Goal: Transaction & Acquisition: Purchase product/service

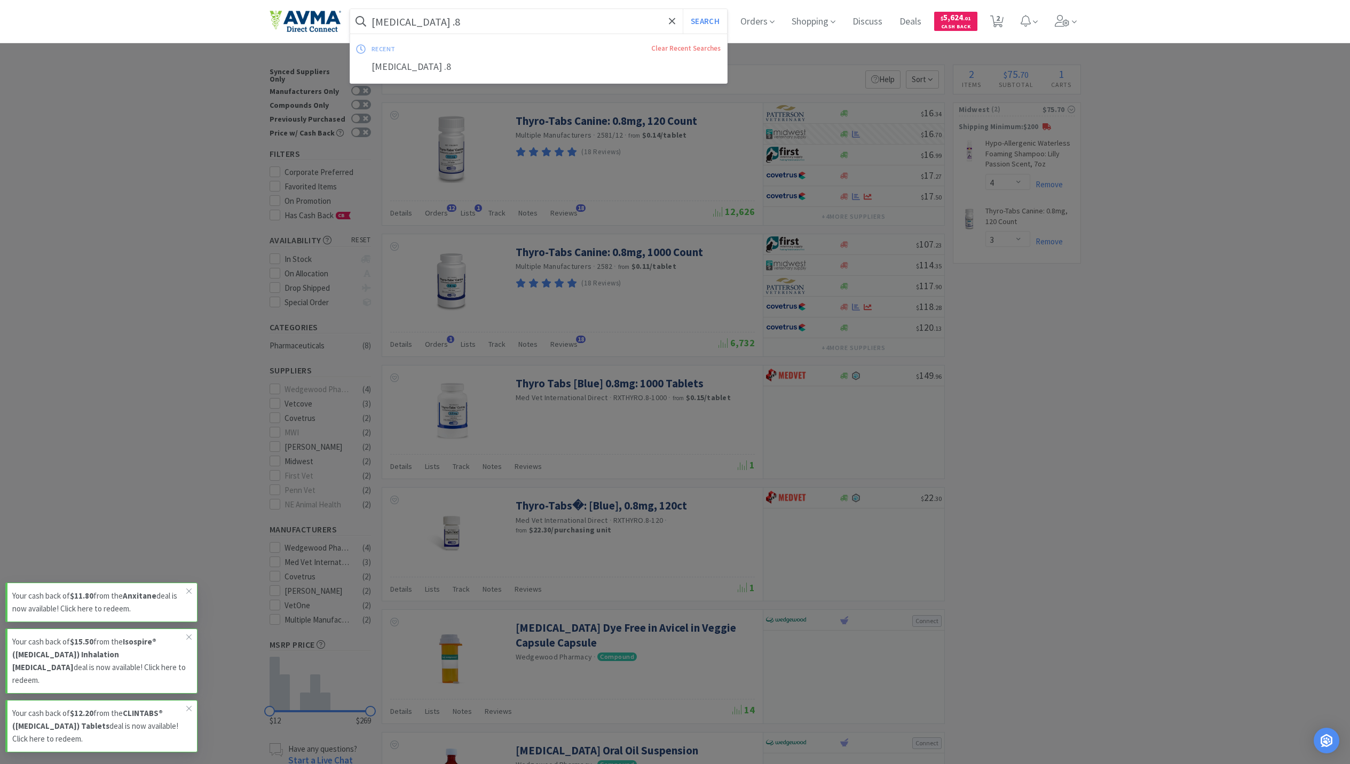
select select "4"
select select "3"
click at [488, 30] on input "[MEDICAL_DATA] .8" at bounding box center [538, 21] width 377 height 25
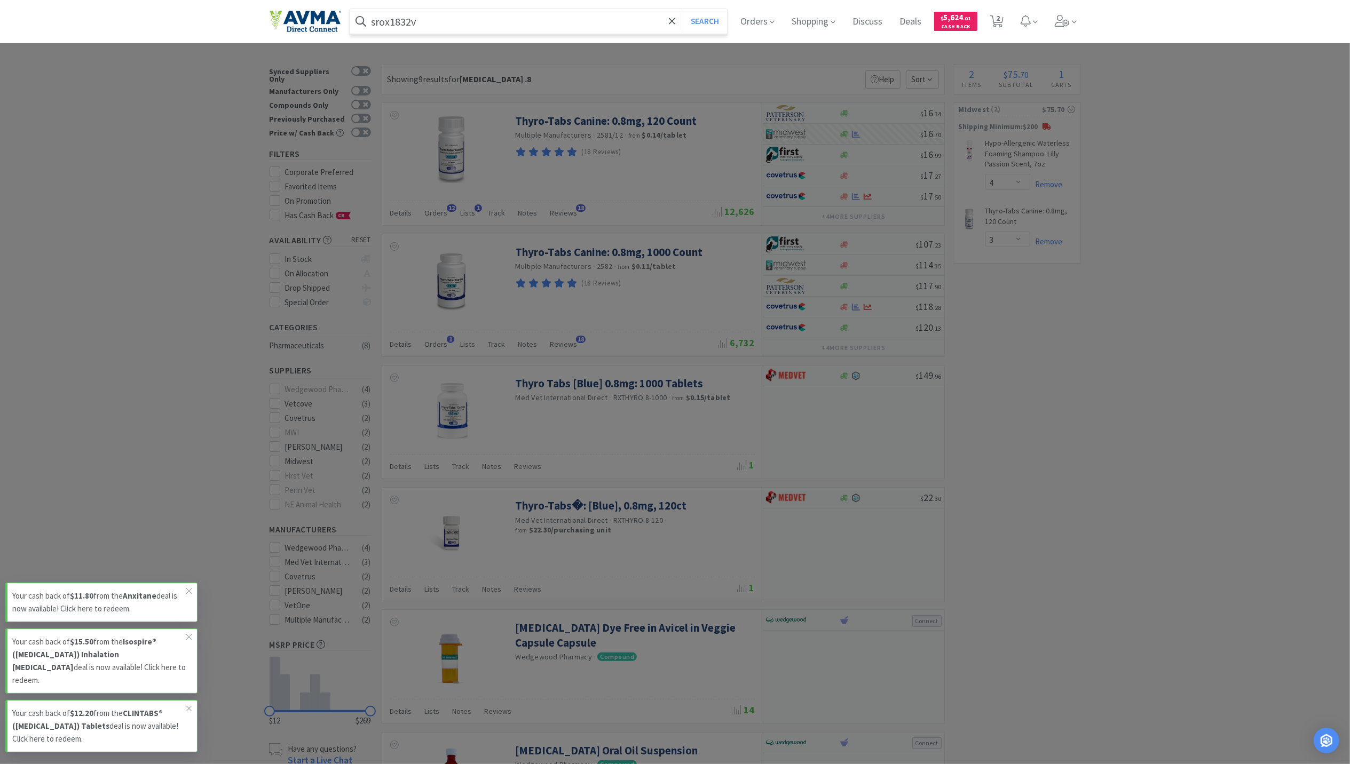
click at [683, 9] on button "Search" at bounding box center [705, 21] width 44 height 25
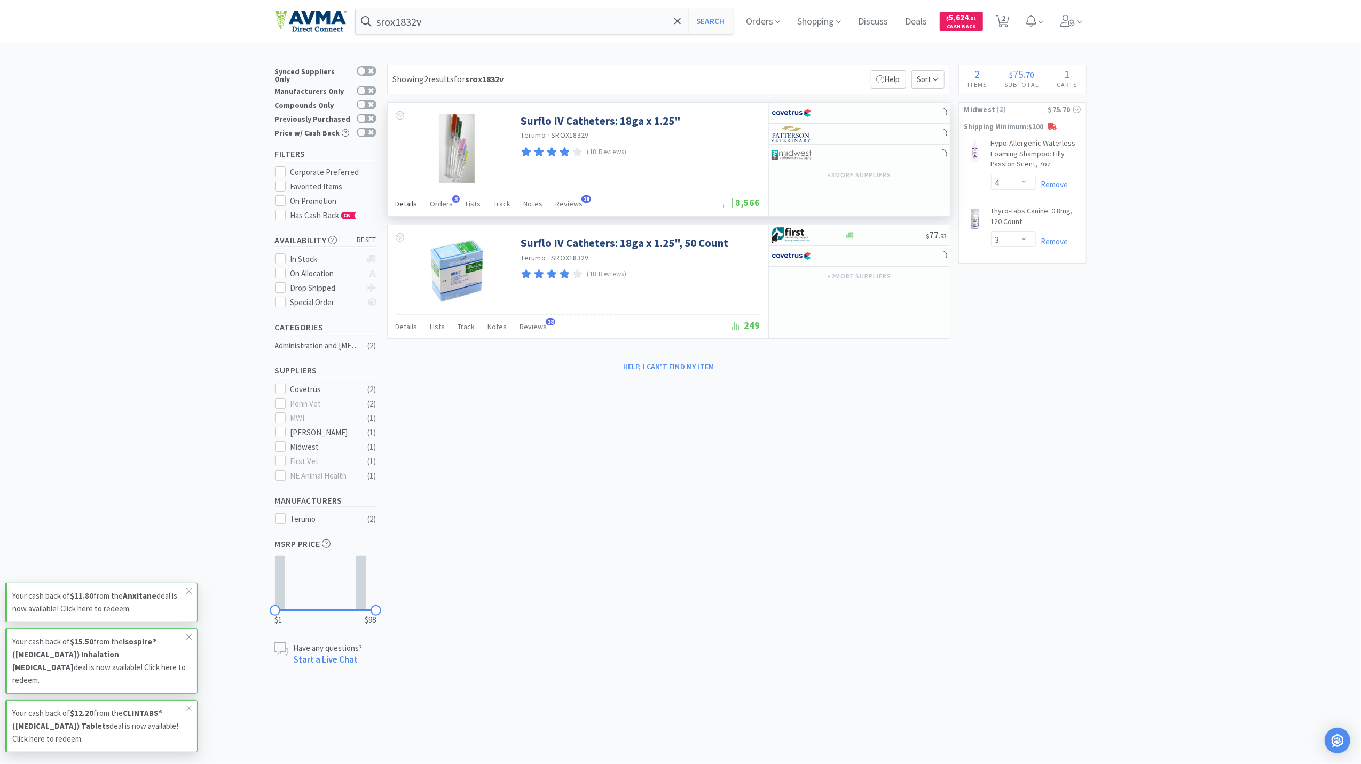
click at [409, 204] on span "Details" at bounding box center [407, 204] width 22 height 10
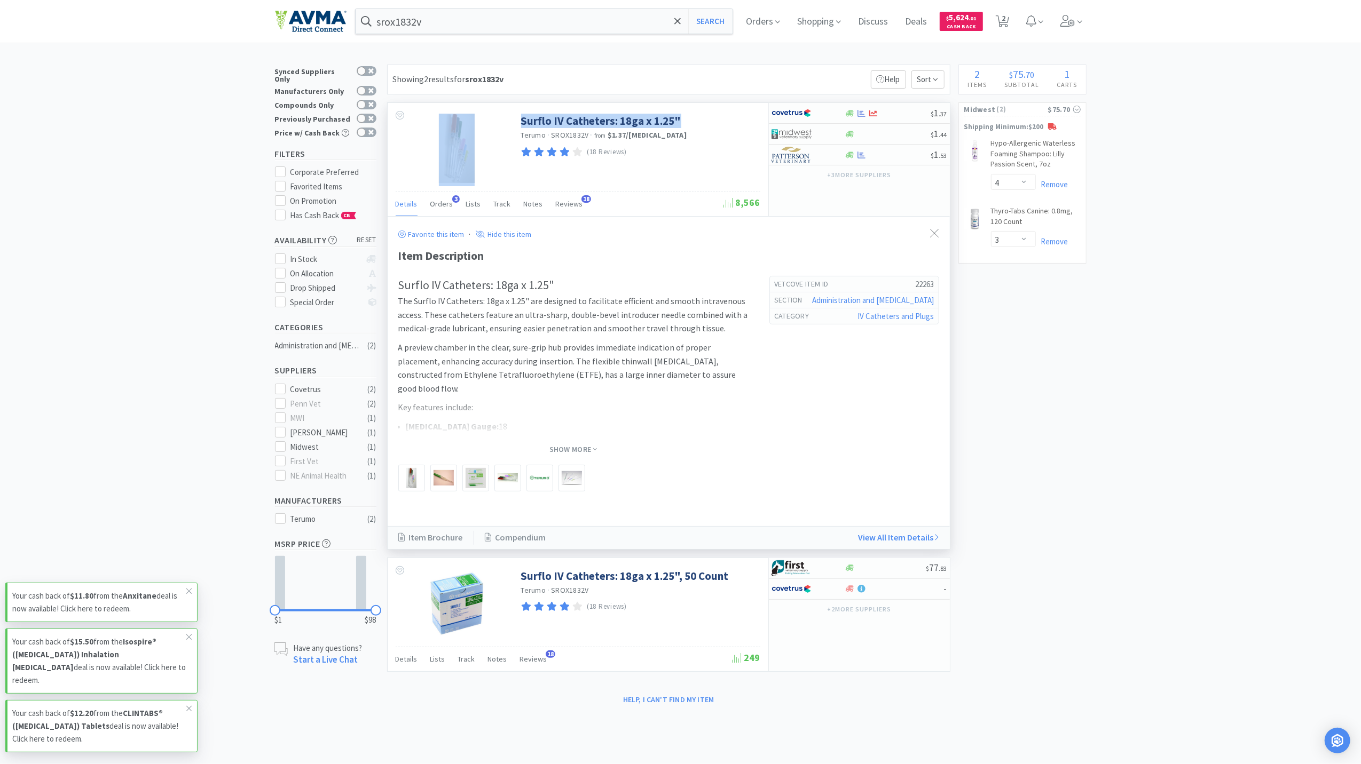
drag, startPoint x: 692, startPoint y: 113, endPoint x: 519, endPoint y: 124, distance: 173.3
click at [519, 124] on div "Surflo IV Catheters: 18ga x 1.25" Terumo · SROX1832V · from $1.37 / [MEDICAL_DA…" at bounding box center [578, 147] width 381 height 89
copy div "Surflo IV Catheters: 18ga x 1.25""
click at [472, 21] on input "srox1832v" at bounding box center [544, 21] width 377 height 25
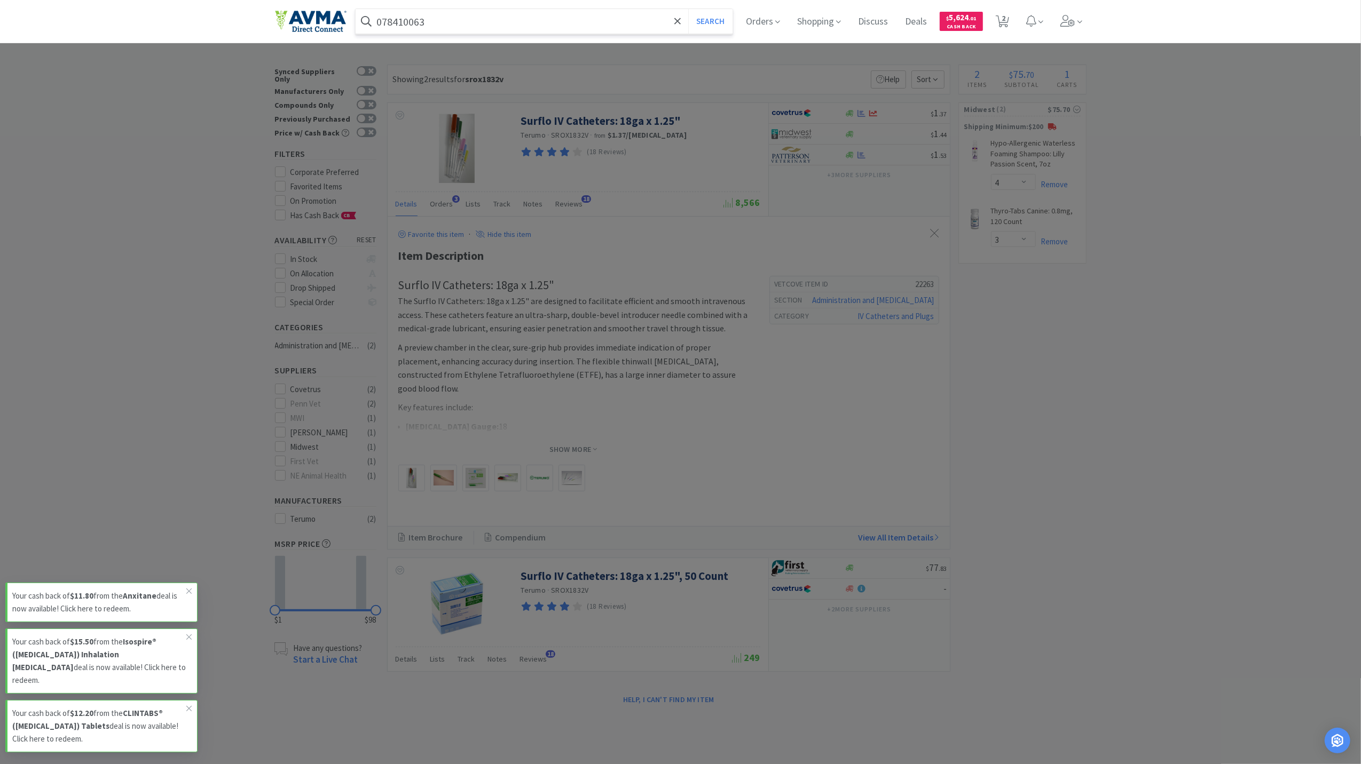
click at [688, 9] on button "Search" at bounding box center [710, 21] width 44 height 25
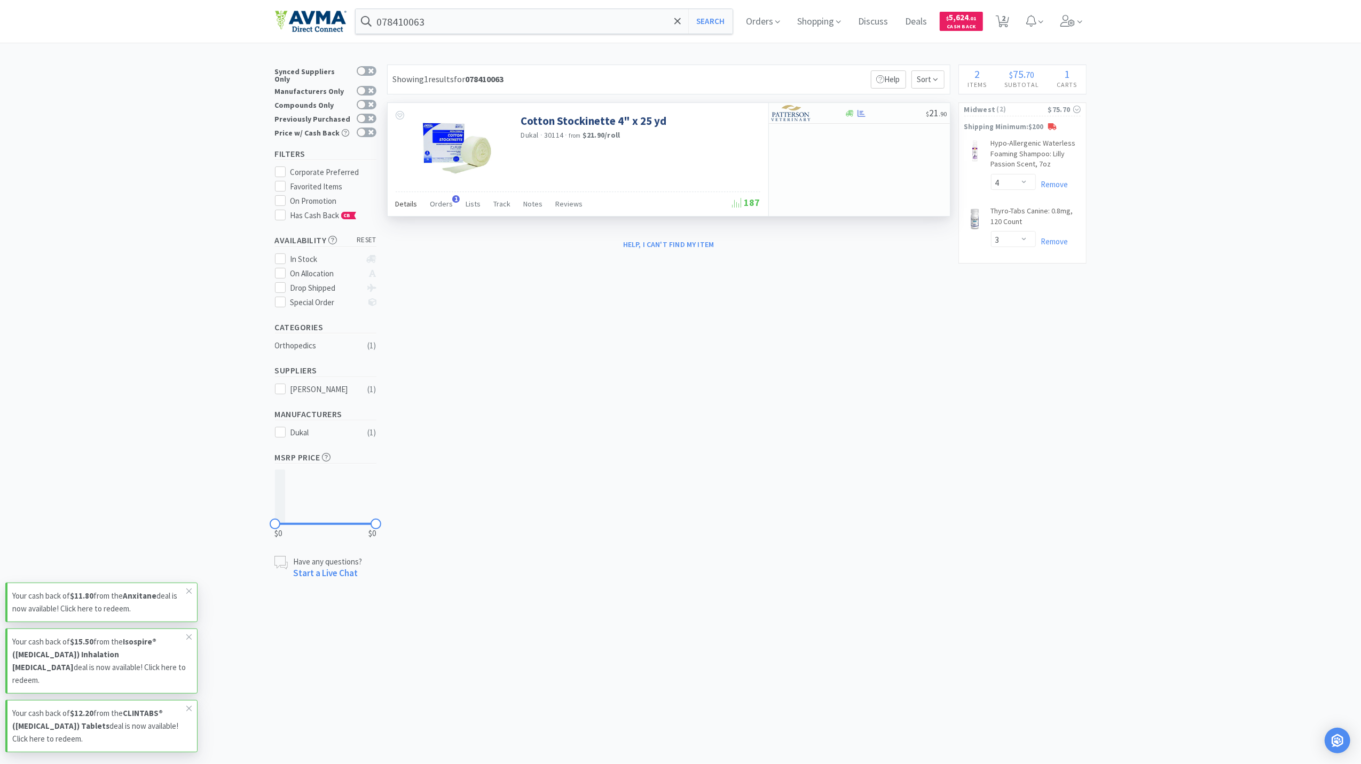
click at [400, 203] on span "Details" at bounding box center [407, 204] width 22 height 10
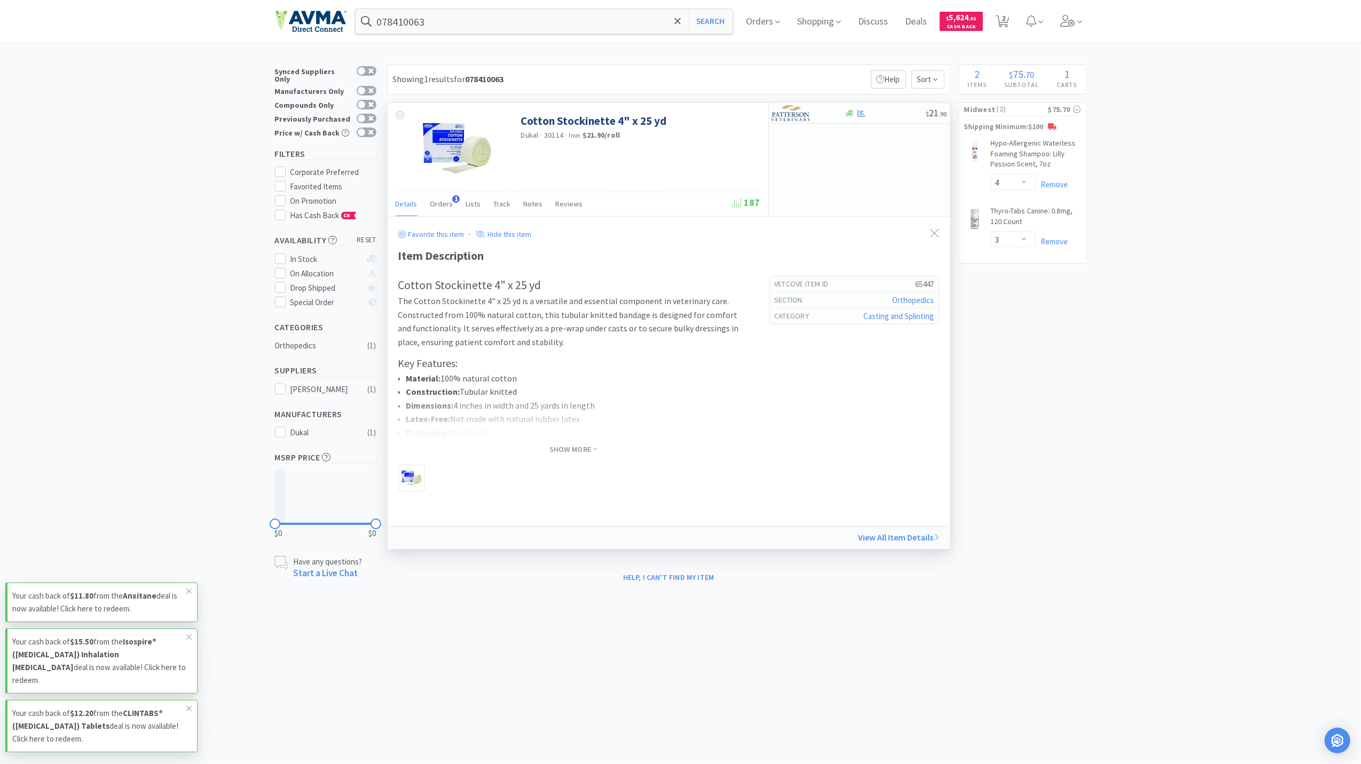
click at [439, 140] on img at bounding box center [456, 148] width 69 height 69
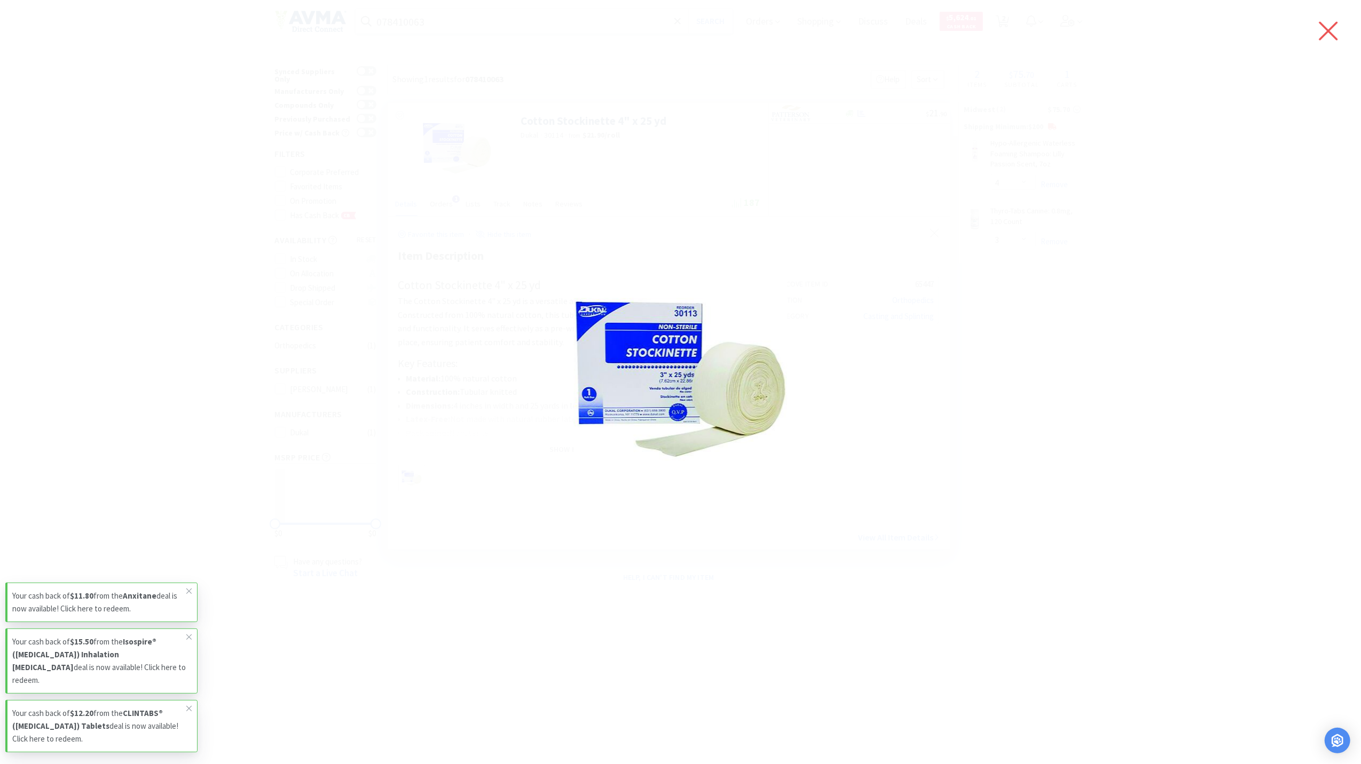
click at [1327, 30] on icon at bounding box center [1328, 31] width 19 height 19
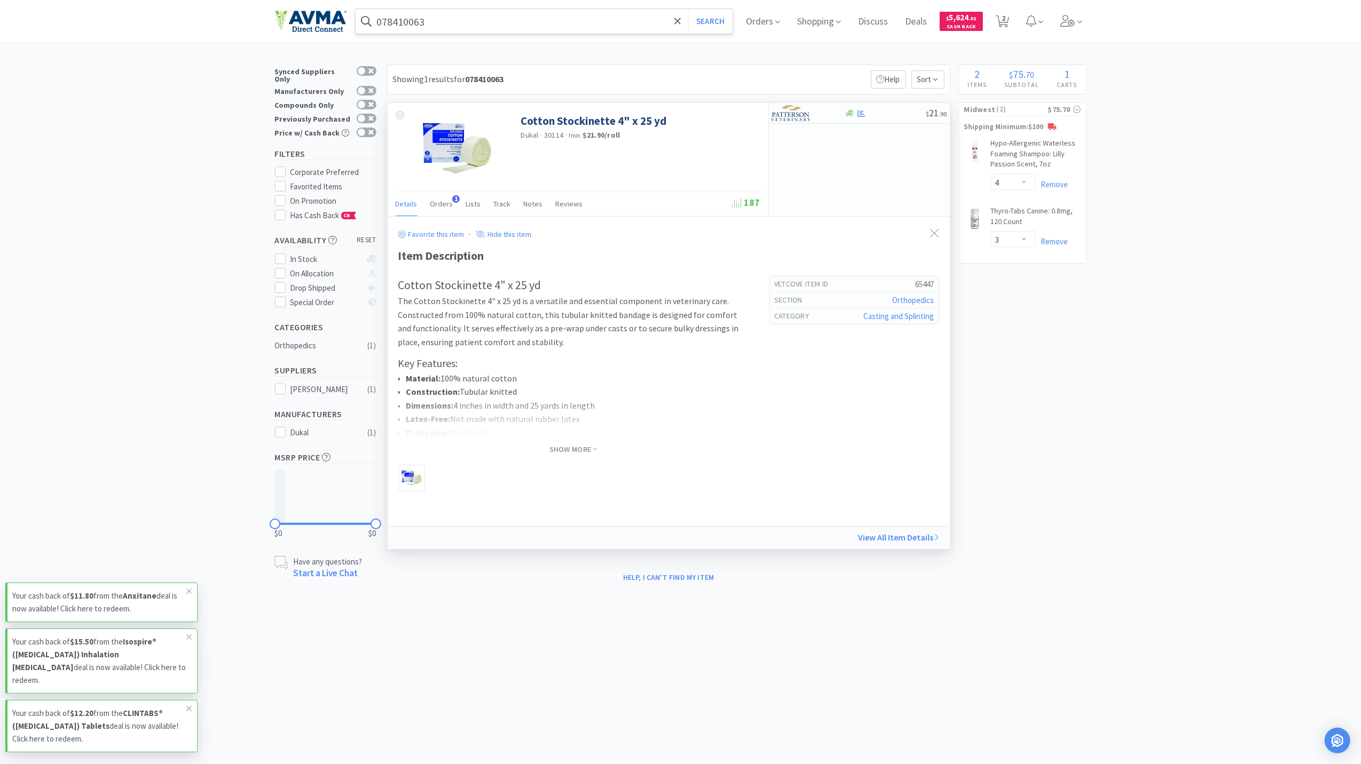
click at [492, 26] on input "078410063" at bounding box center [544, 21] width 377 height 25
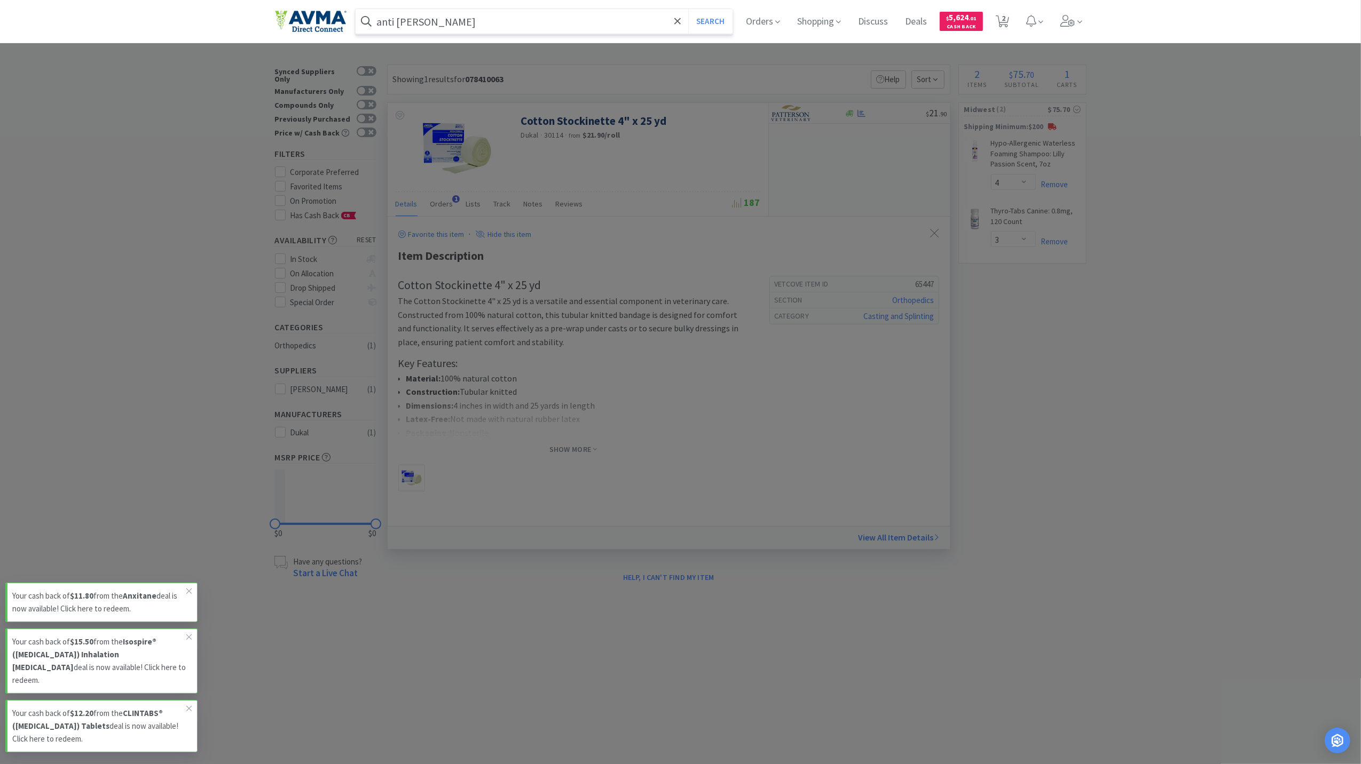
click at [688, 9] on button "Search" at bounding box center [710, 21] width 44 height 25
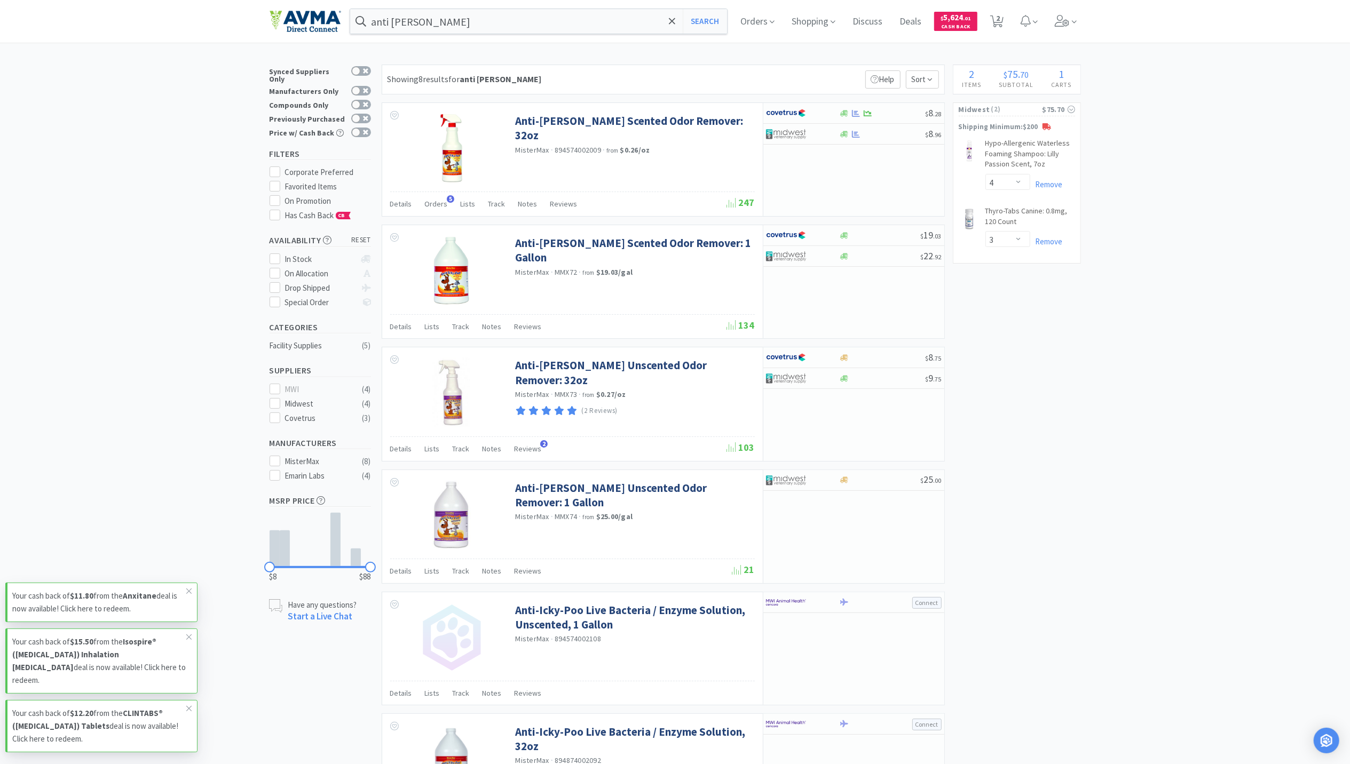
click at [1141, 586] on div "× Filter Results Synced Suppliers Only Manufacturers Only Compounds Only Previo…" at bounding box center [675, 586] width 1350 height 1043
click at [551, 26] on input "anti [PERSON_NAME]" at bounding box center [538, 21] width 377 height 25
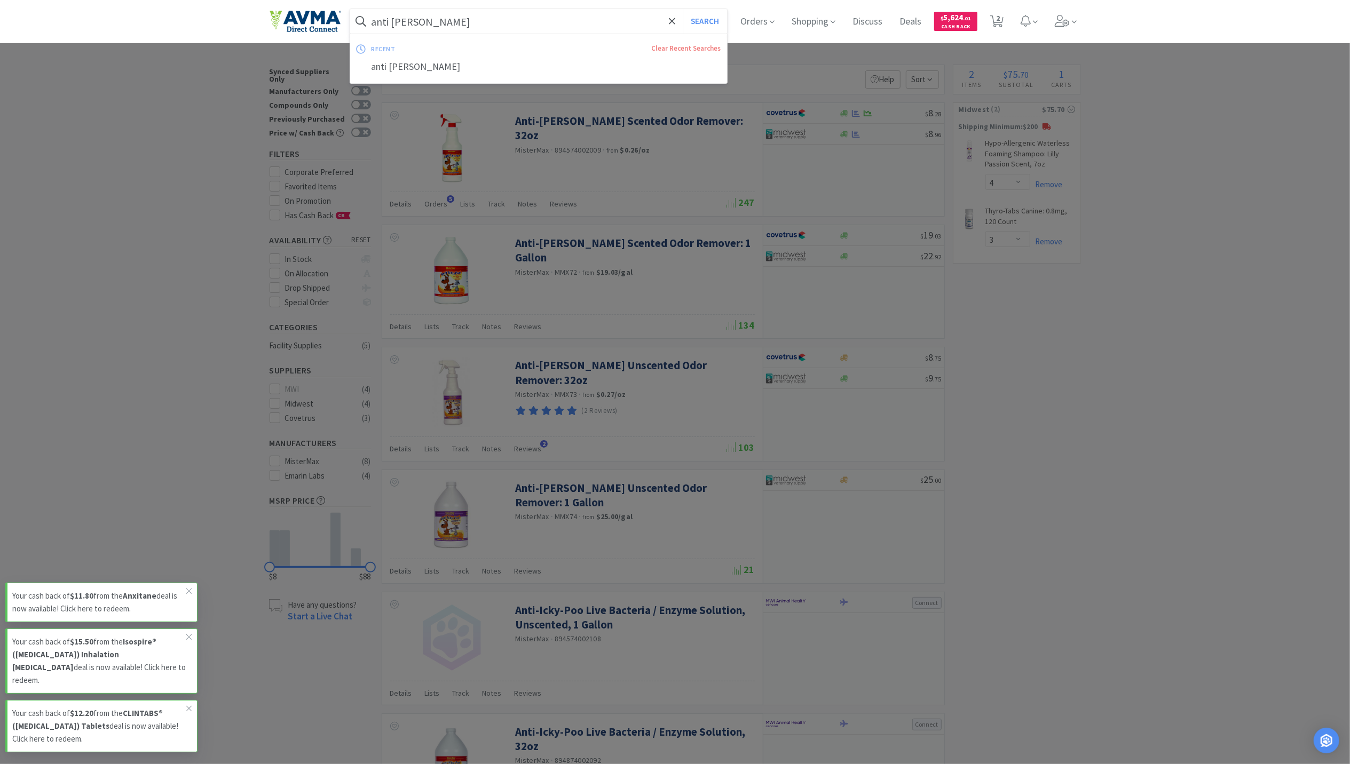
paste input "Proin [MEDICAL_DATA] 50mg Chewable"
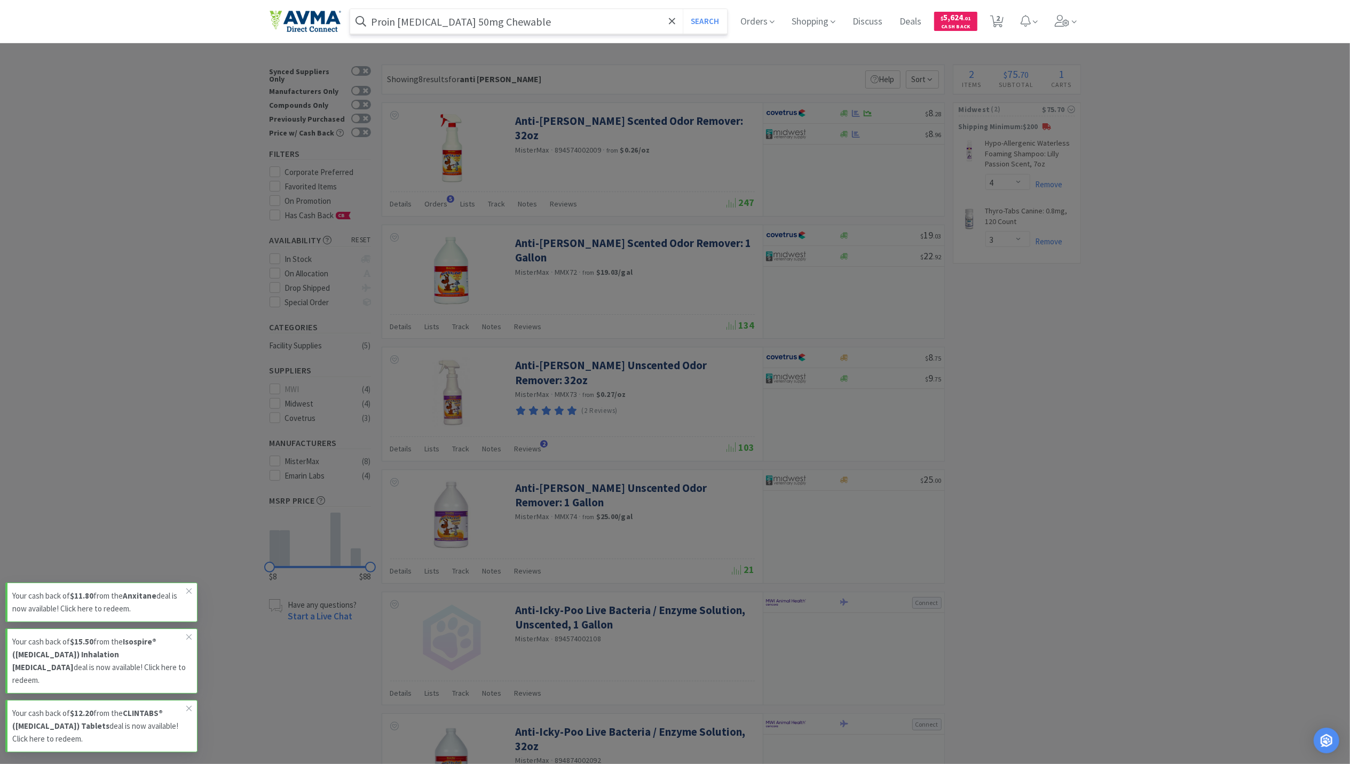
click at [683, 9] on button "Search" at bounding box center [705, 21] width 44 height 25
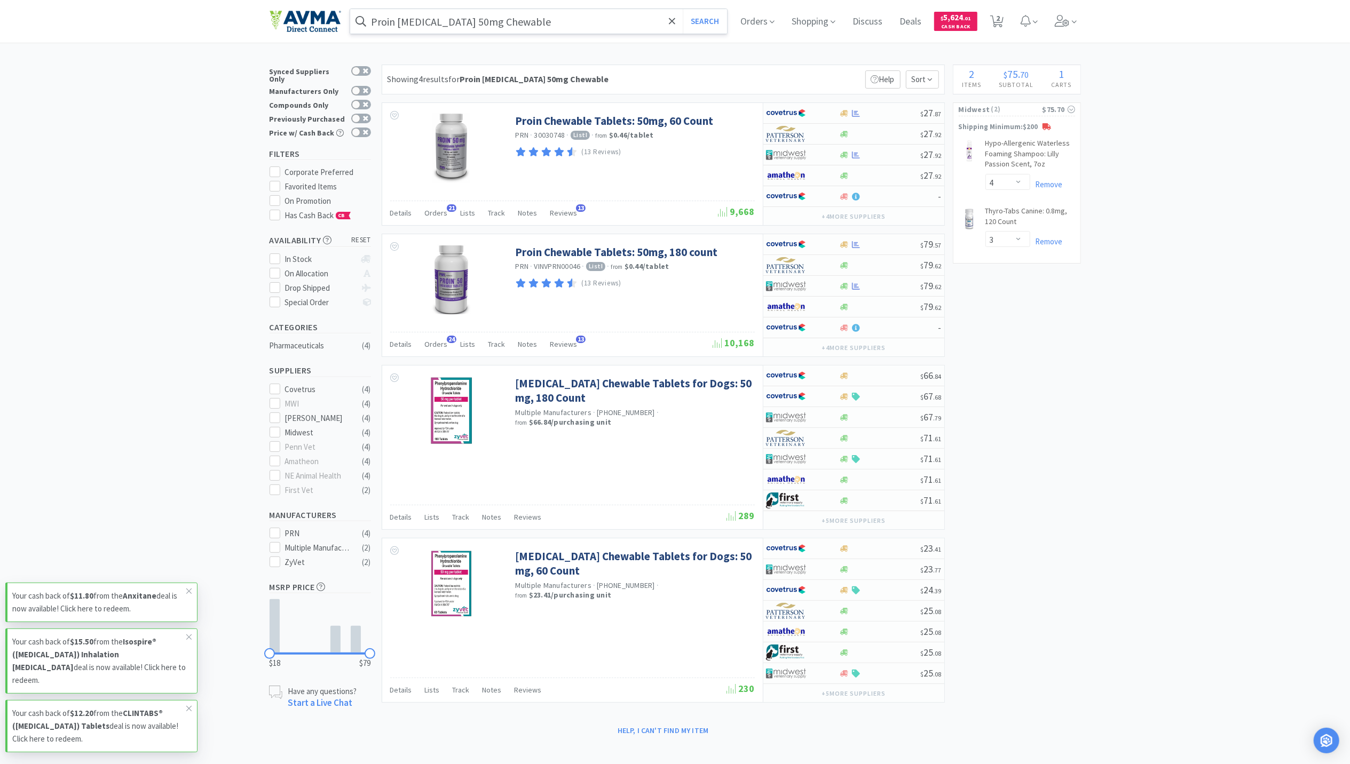
click at [459, 28] on input "Proin [MEDICAL_DATA] 50mg Chewable" at bounding box center [538, 21] width 377 height 25
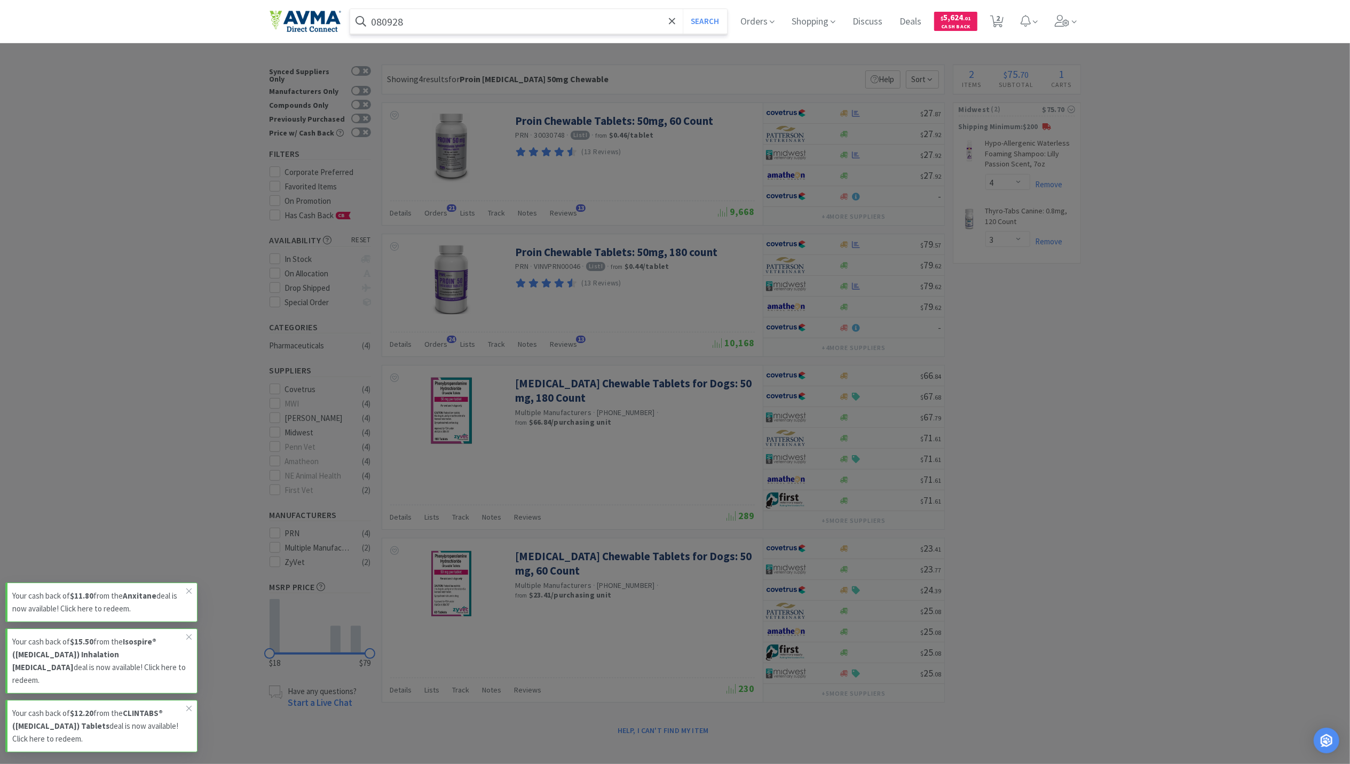
click at [683, 9] on button "Search" at bounding box center [705, 21] width 44 height 25
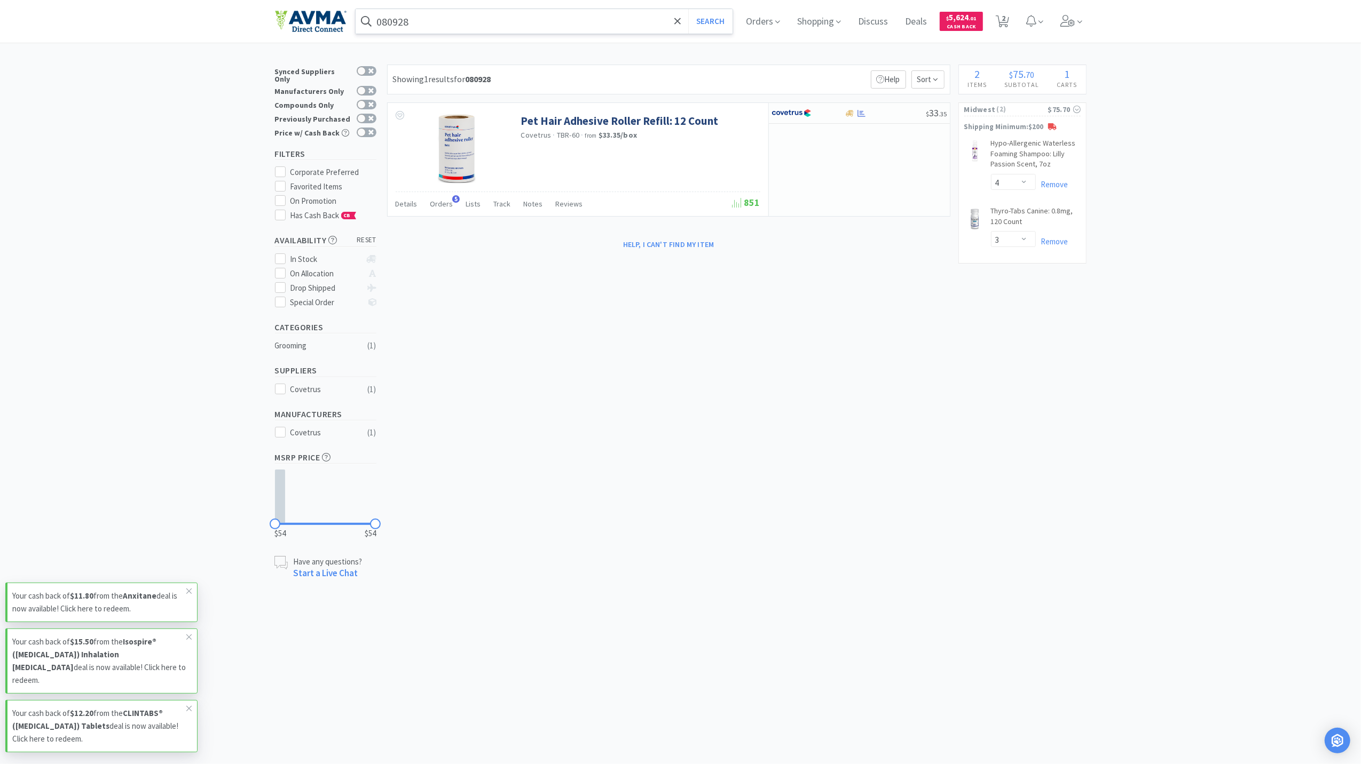
click at [455, 25] on input "080928" at bounding box center [544, 21] width 377 height 25
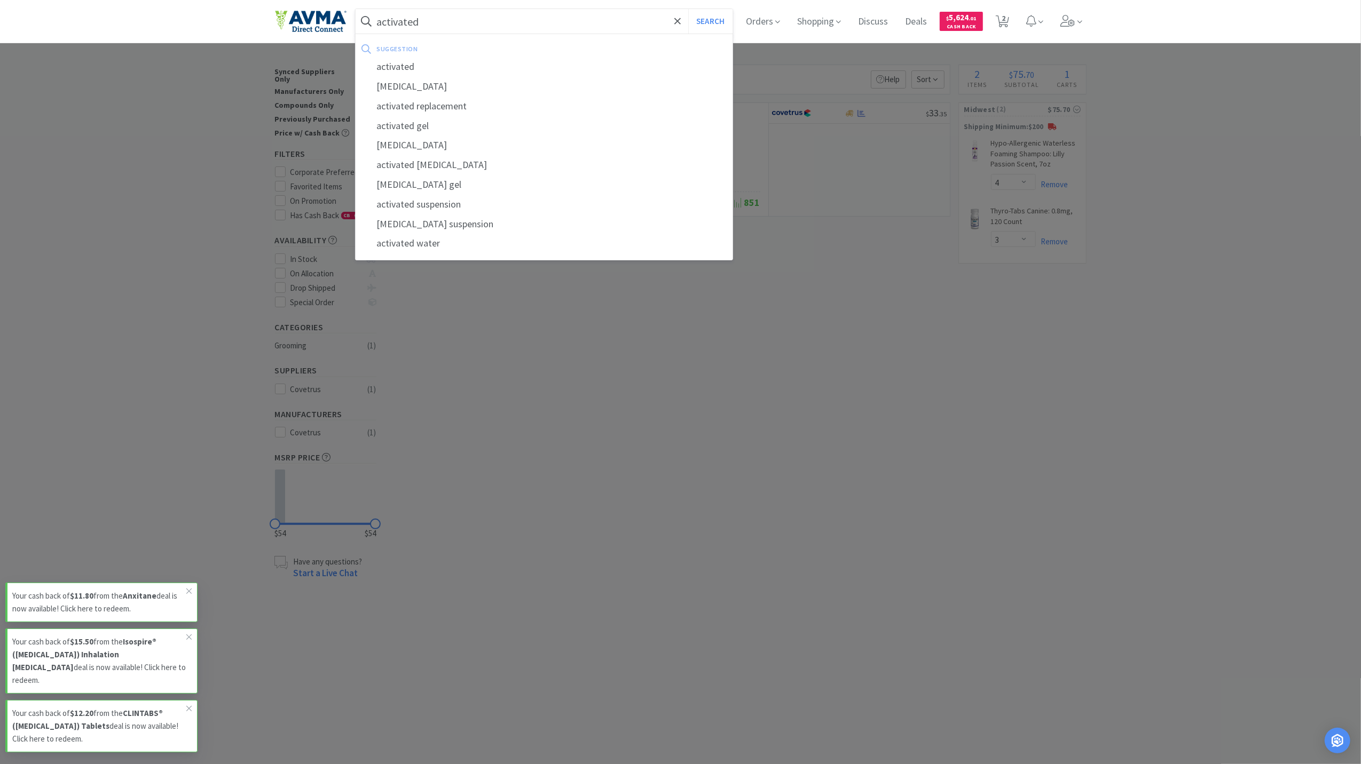
click at [688, 9] on button "Search" at bounding box center [710, 21] width 44 height 25
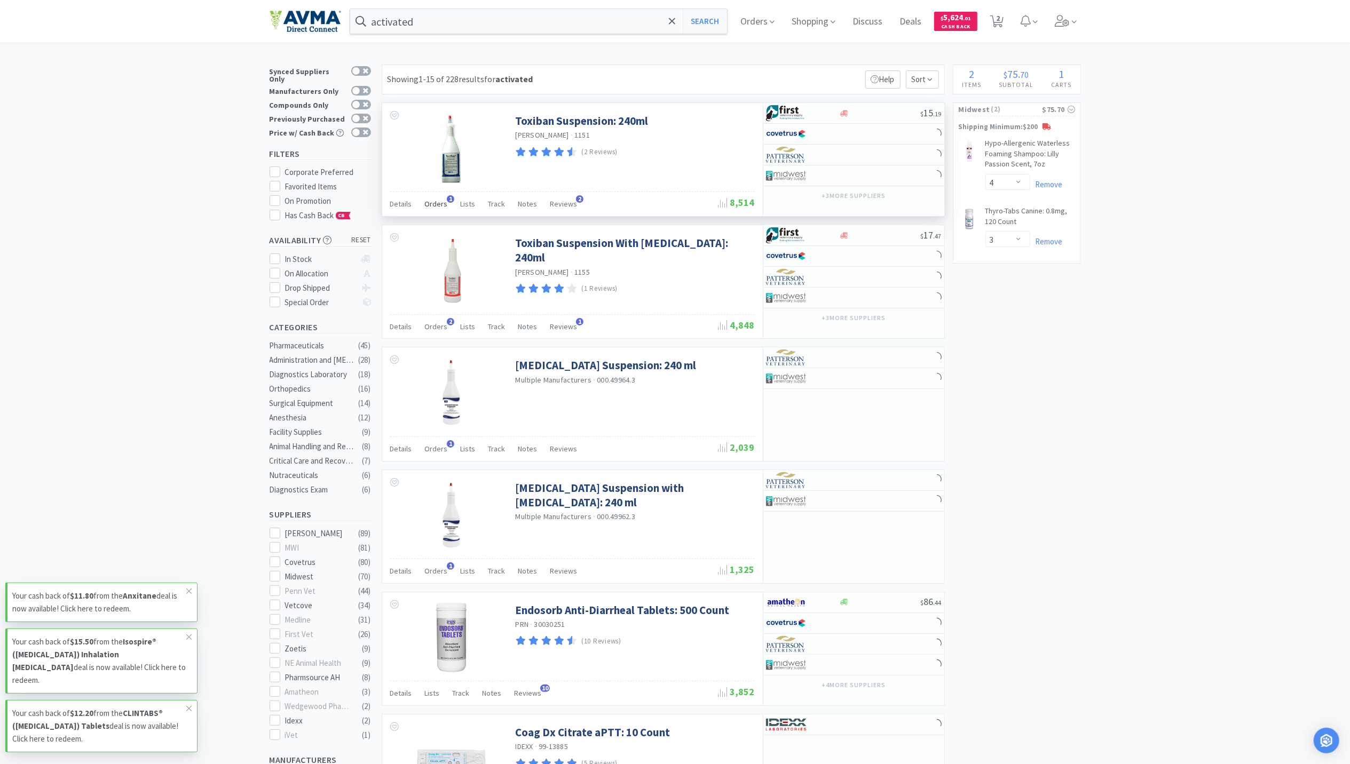
click at [428, 206] on span "Orders" at bounding box center [436, 204] width 23 height 10
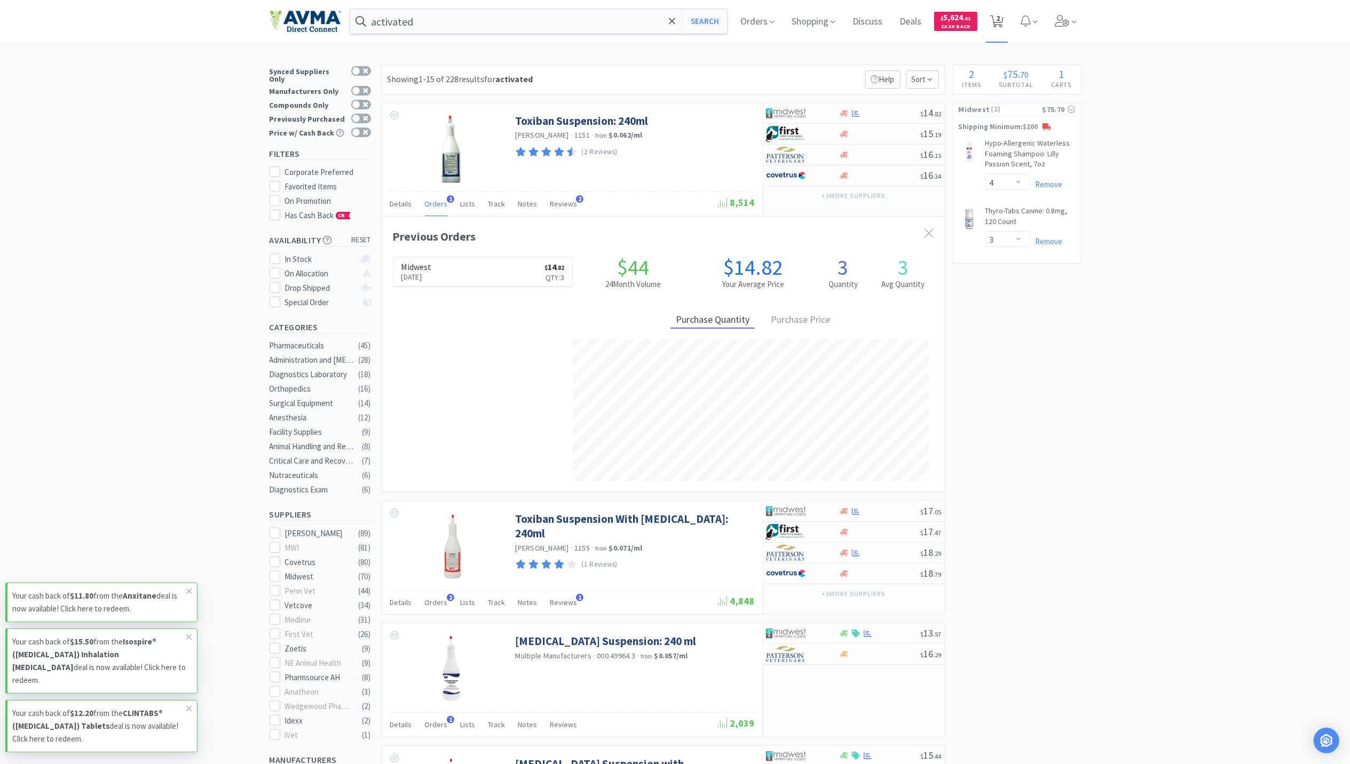
scroll to position [28, 0]
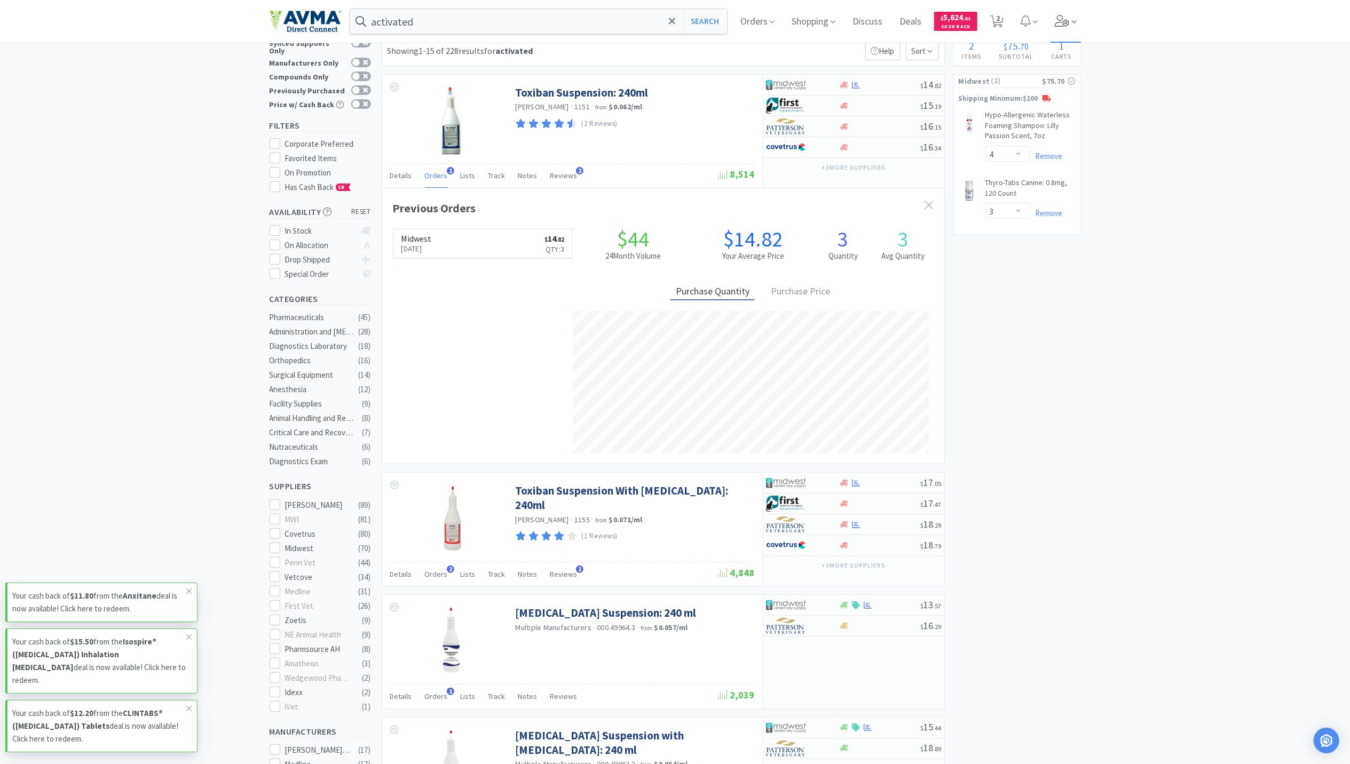
click at [1063, 11] on span at bounding box center [1066, 21] width 30 height 43
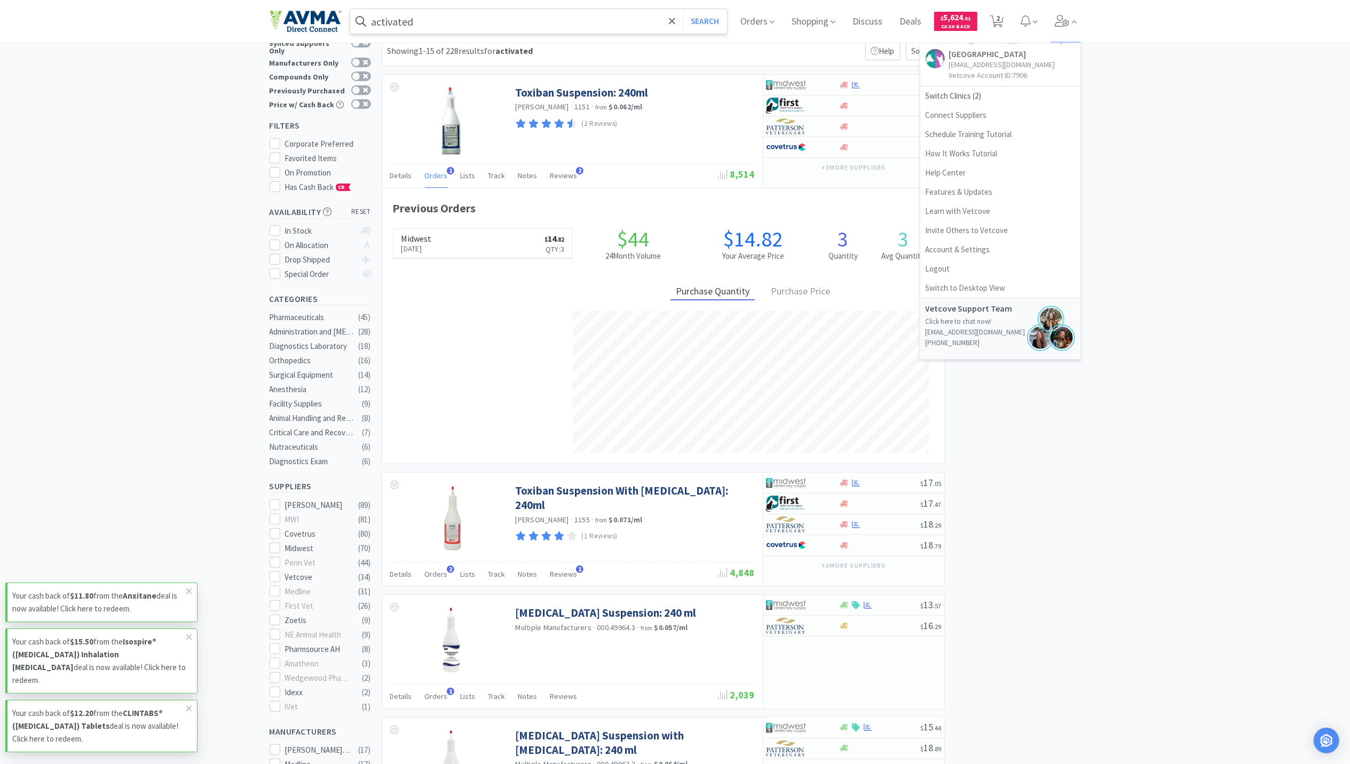
click at [424, 28] on input "activated" at bounding box center [538, 21] width 377 height 25
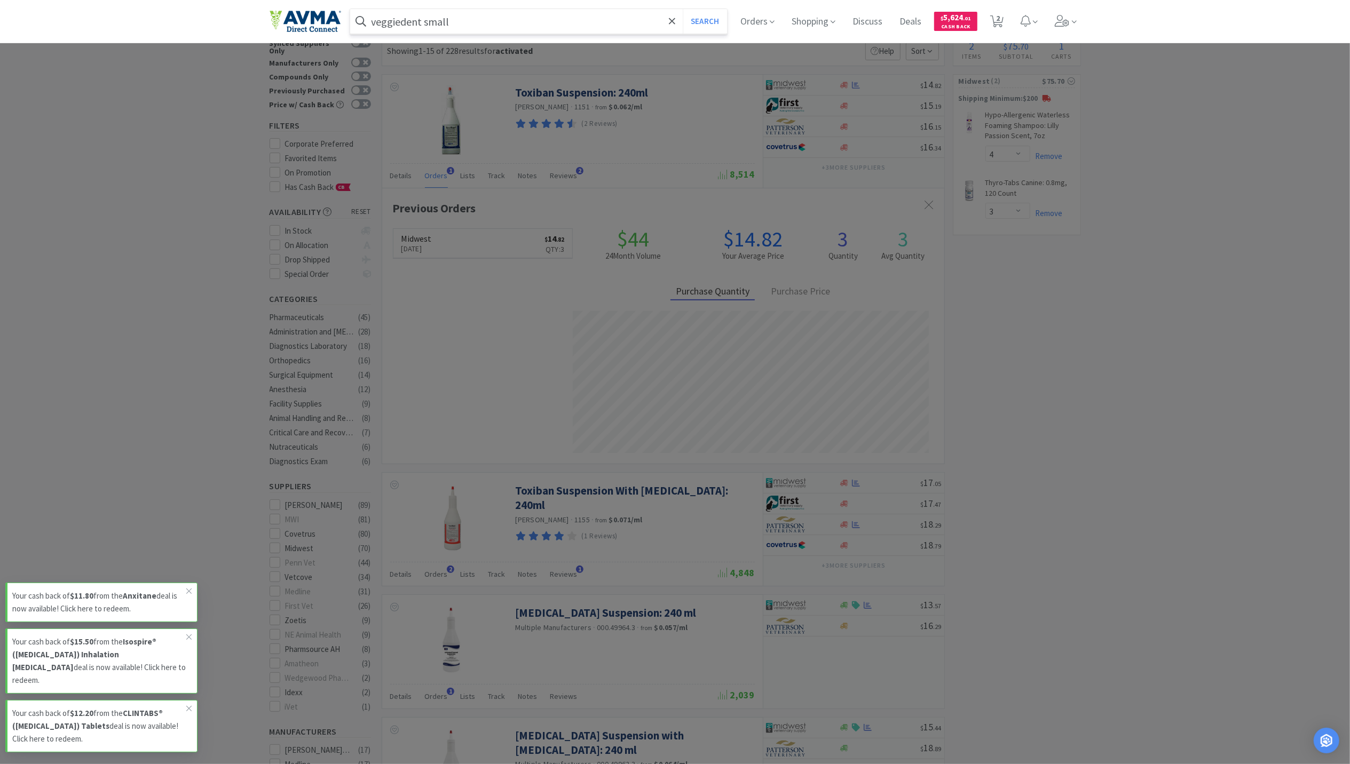
type input "veggiedent small"
click at [683, 9] on button "Search" at bounding box center [705, 21] width 44 height 25
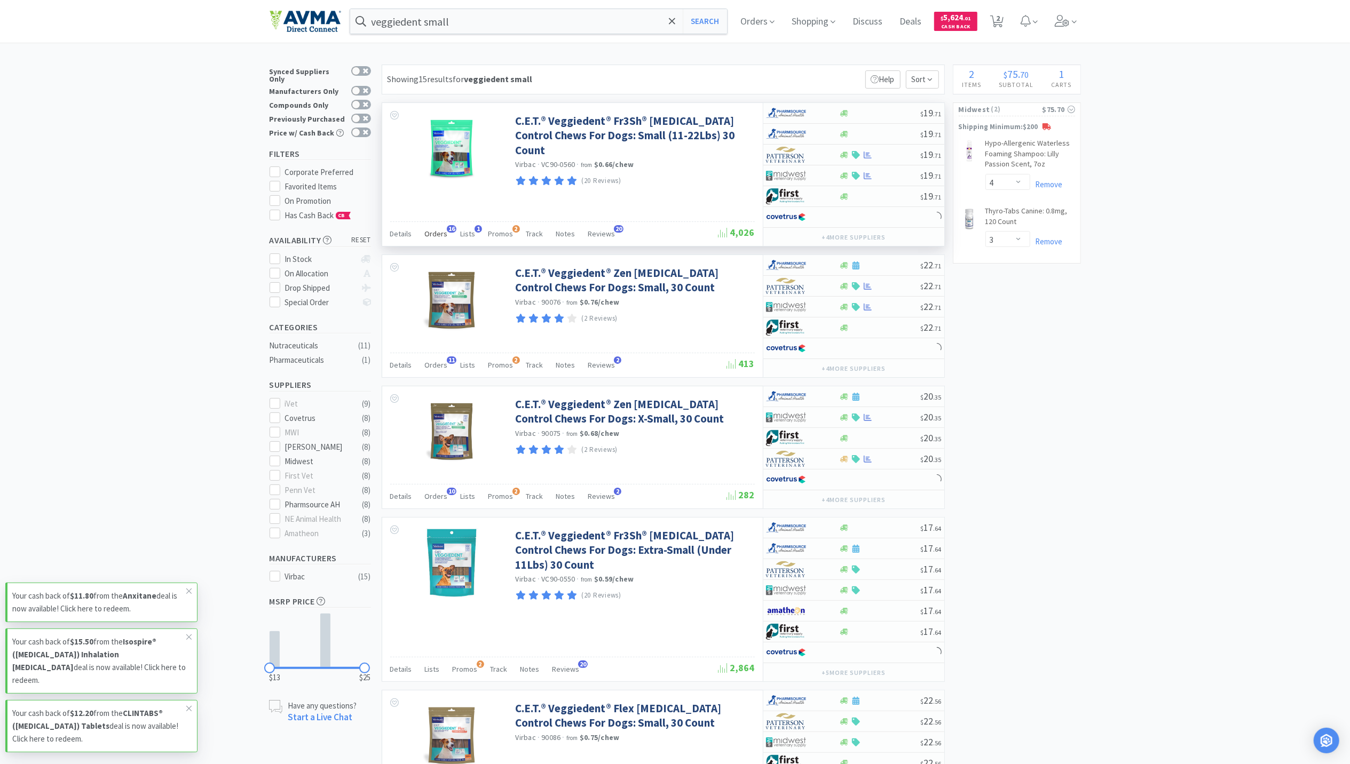
click at [432, 235] on span "Orders" at bounding box center [436, 234] width 23 height 10
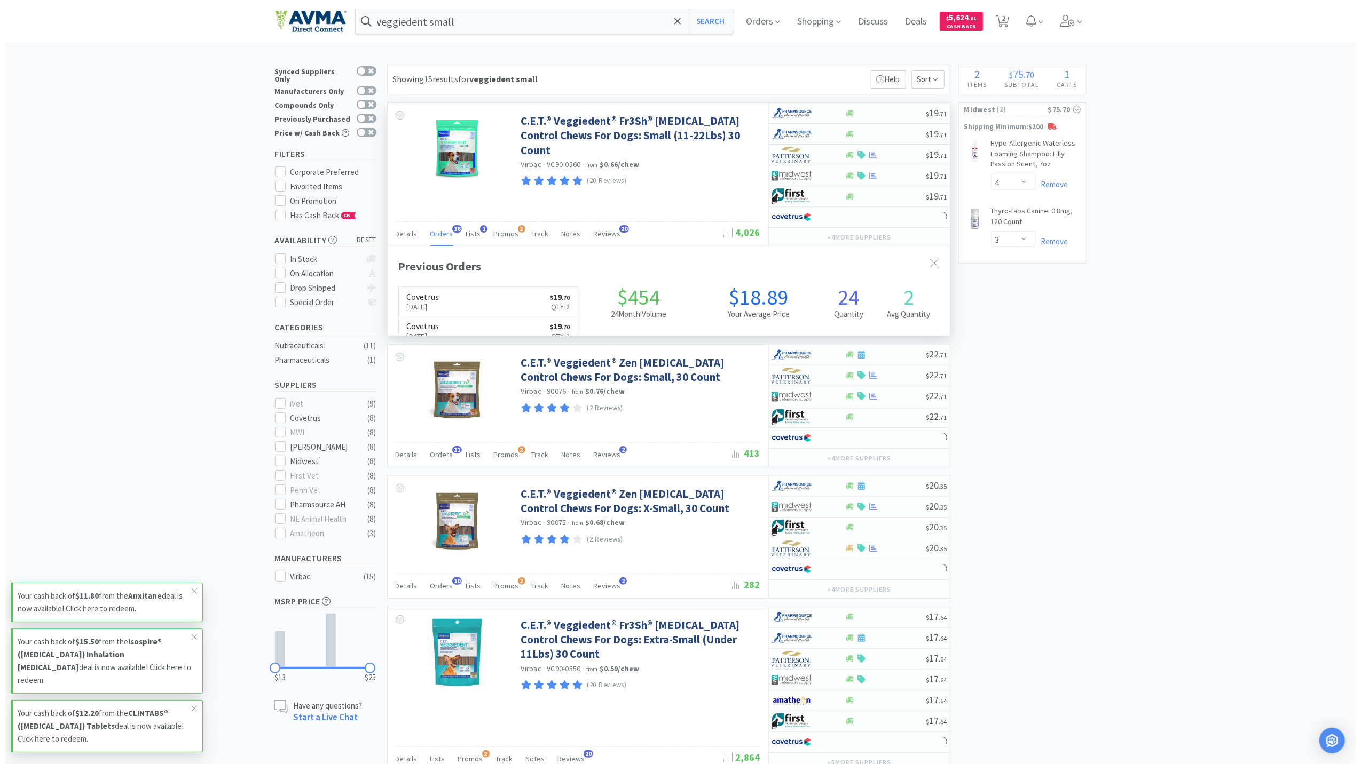
scroll to position [287, 562]
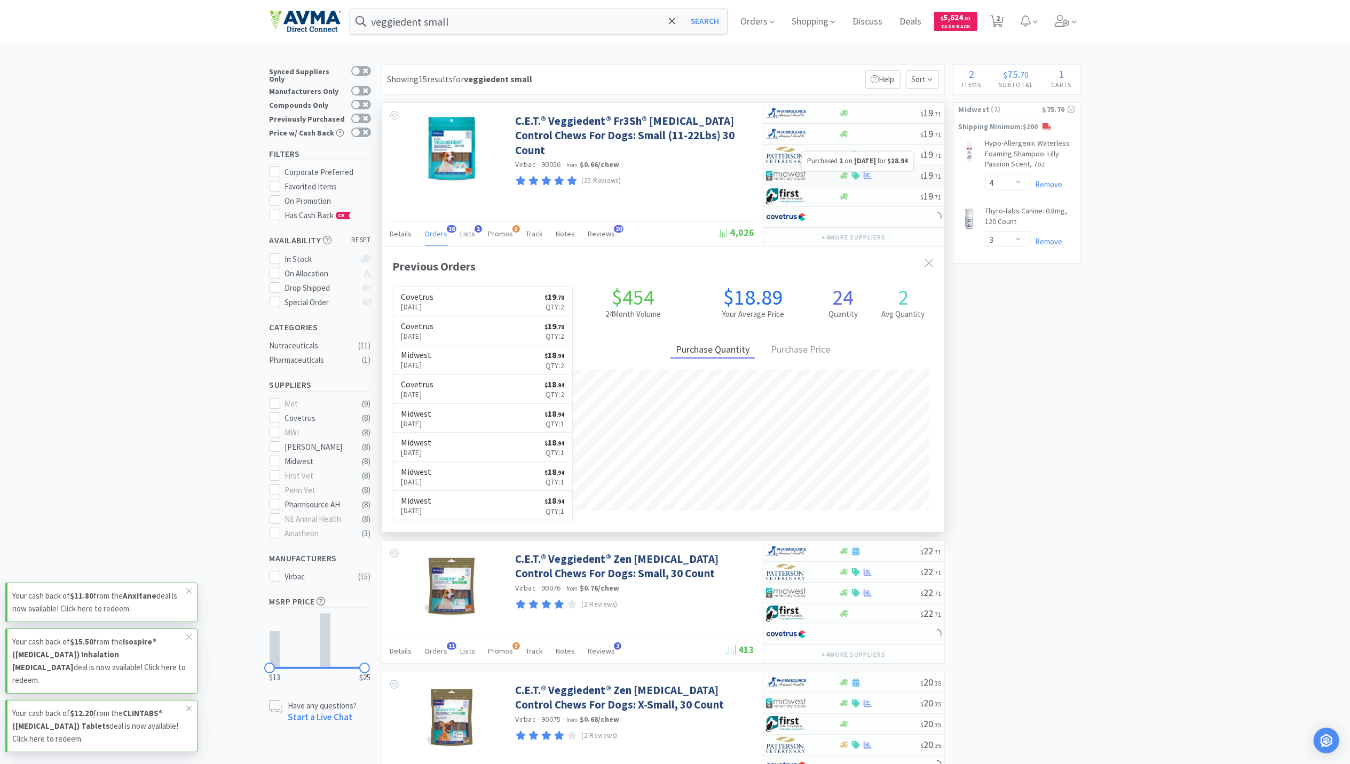
click at [869, 180] on icon at bounding box center [868, 176] width 8 height 8
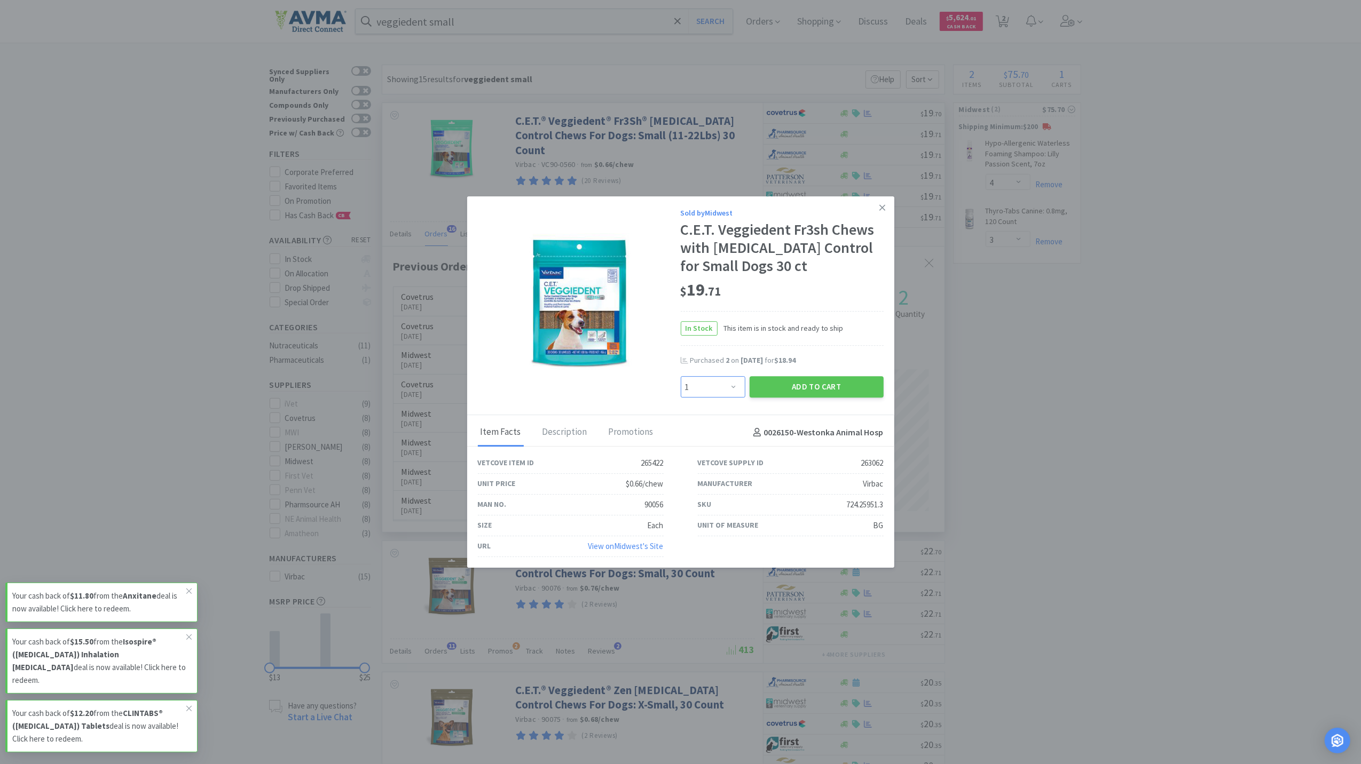
click at [736, 387] on select "Enter Quantity 1 2 3 4 5 6 7 8 9 10 11 12 13 14 15 16 17 18 19 20 Enter Quantity" at bounding box center [713, 387] width 65 height 21
select select "2"
click at [681, 377] on select "Enter Quantity 1 2 3 4 5 6 7 8 9 10 11 12 13 14 15 16 17 18 19 20 Enter Quantity" at bounding box center [713, 387] width 65 height 21
click at [832, 392] on button "Add to Cart" at bounding box center [817, 387] width 134 height 21
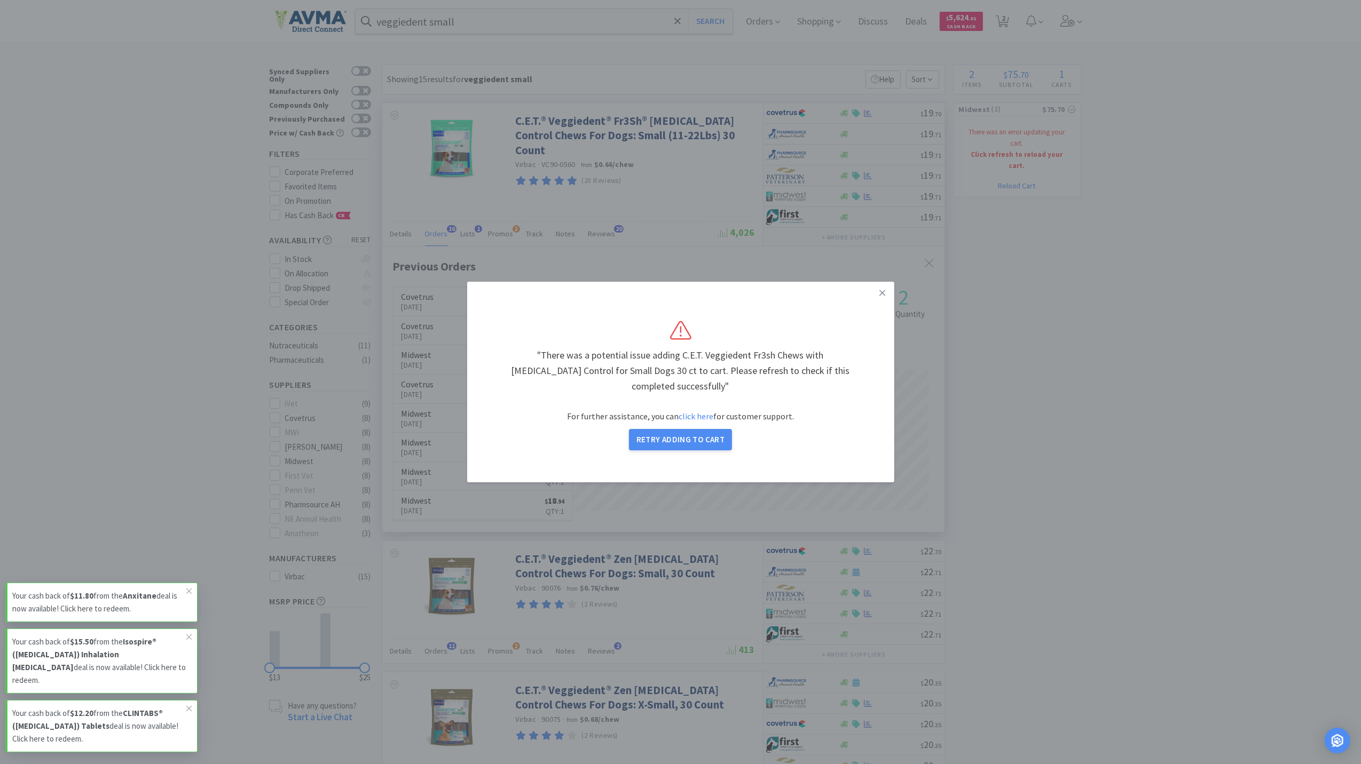
select select "2"
select select "4"
select select "3"
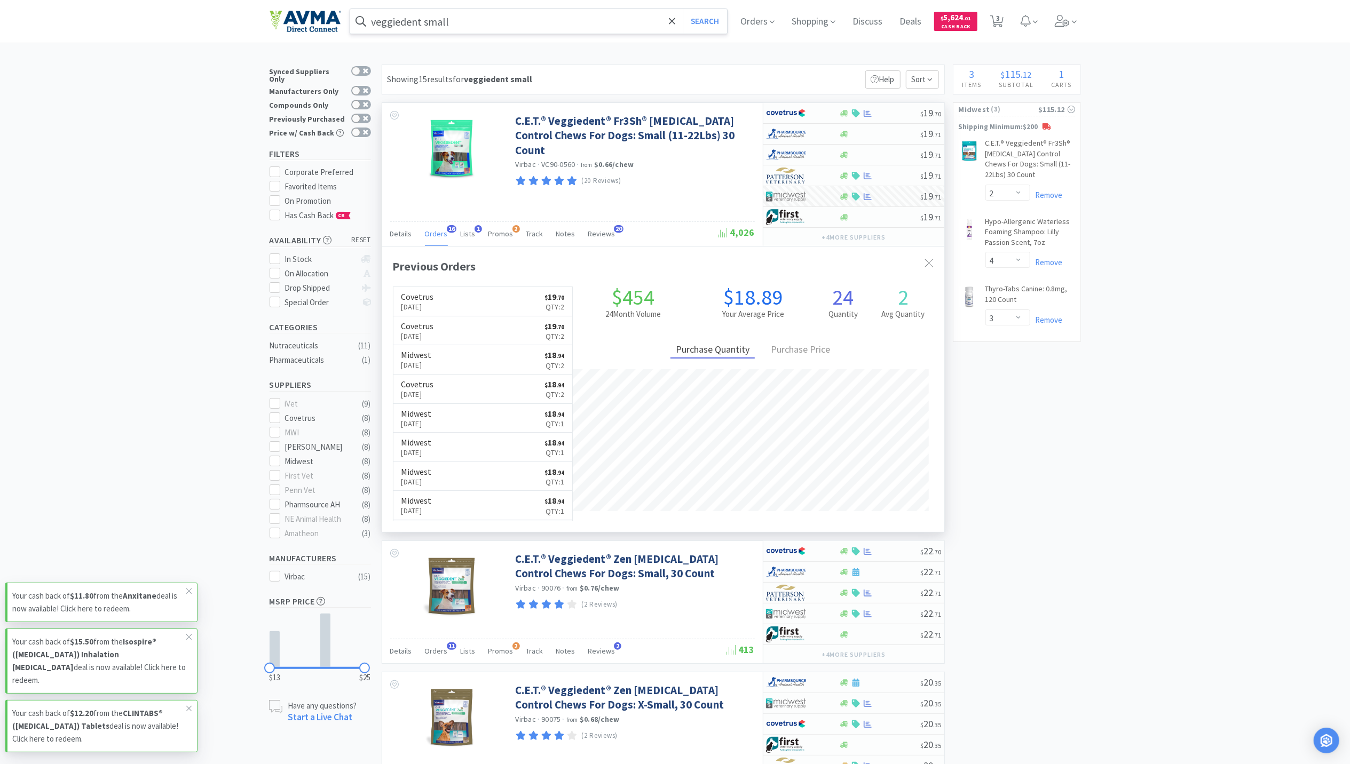
click at [490, 33] on div "veggiedent small Search" at bounding box center [538, 21] width 377 height 25
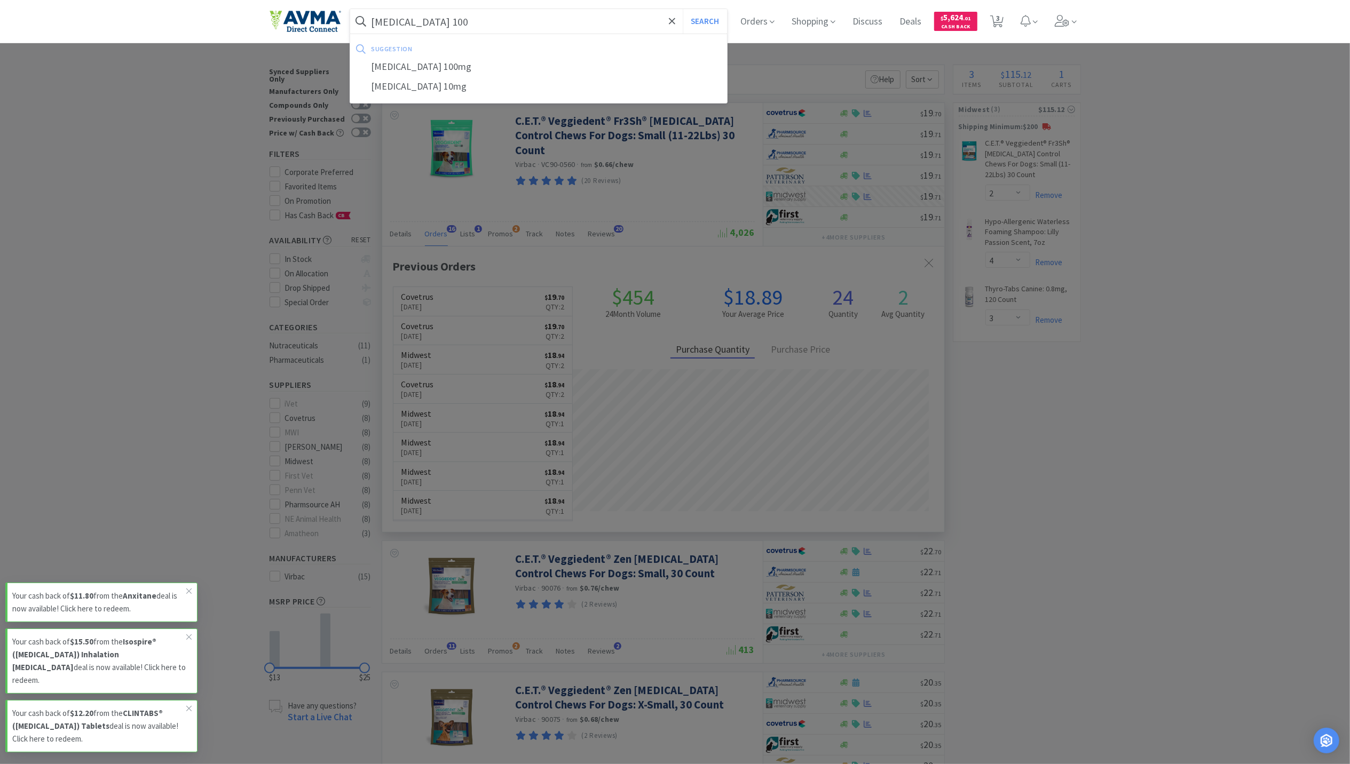
type input "[MEDICAL_DATA] 100"
click at [683, 9] on button "Search" at bounding box center [705, 21] width 44 height 25
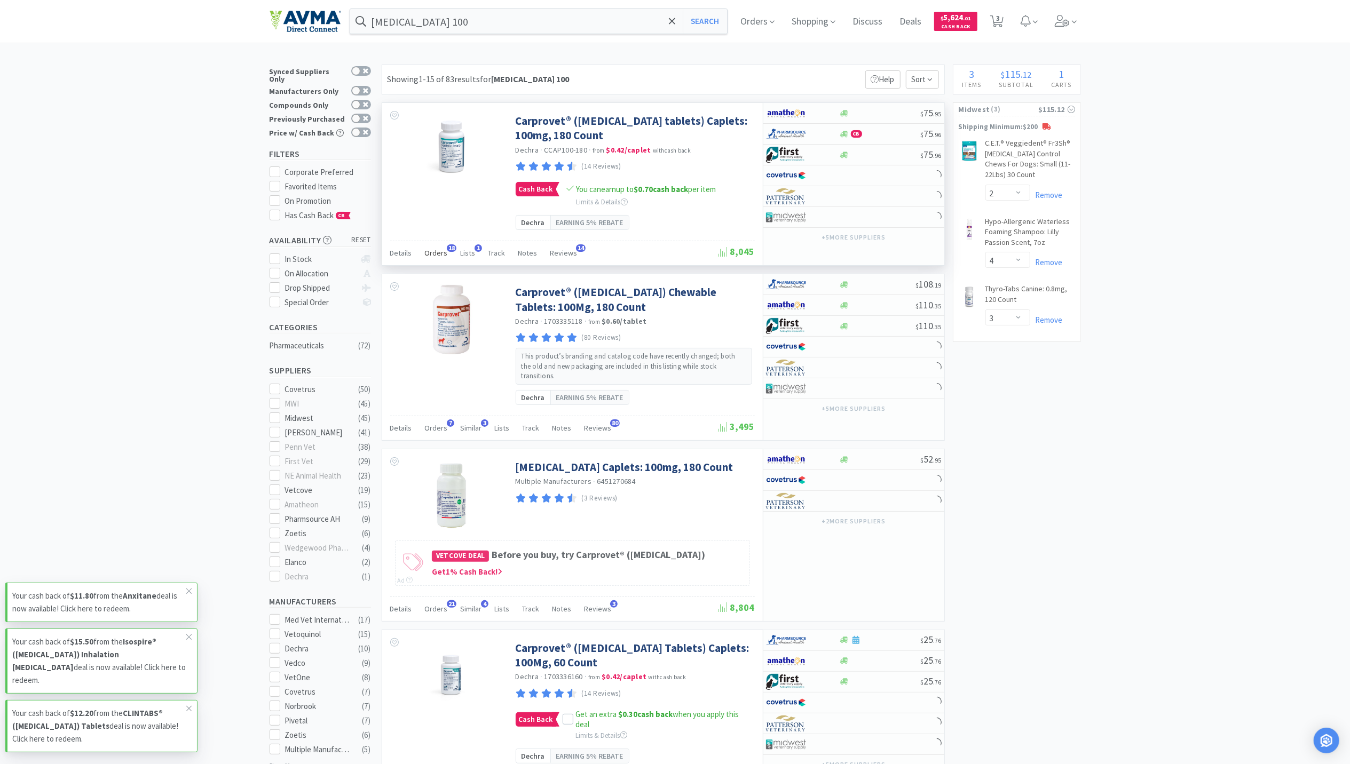
click at [437, 257] on span "Orders" at bounding box center [436, 253] width 23 height 10
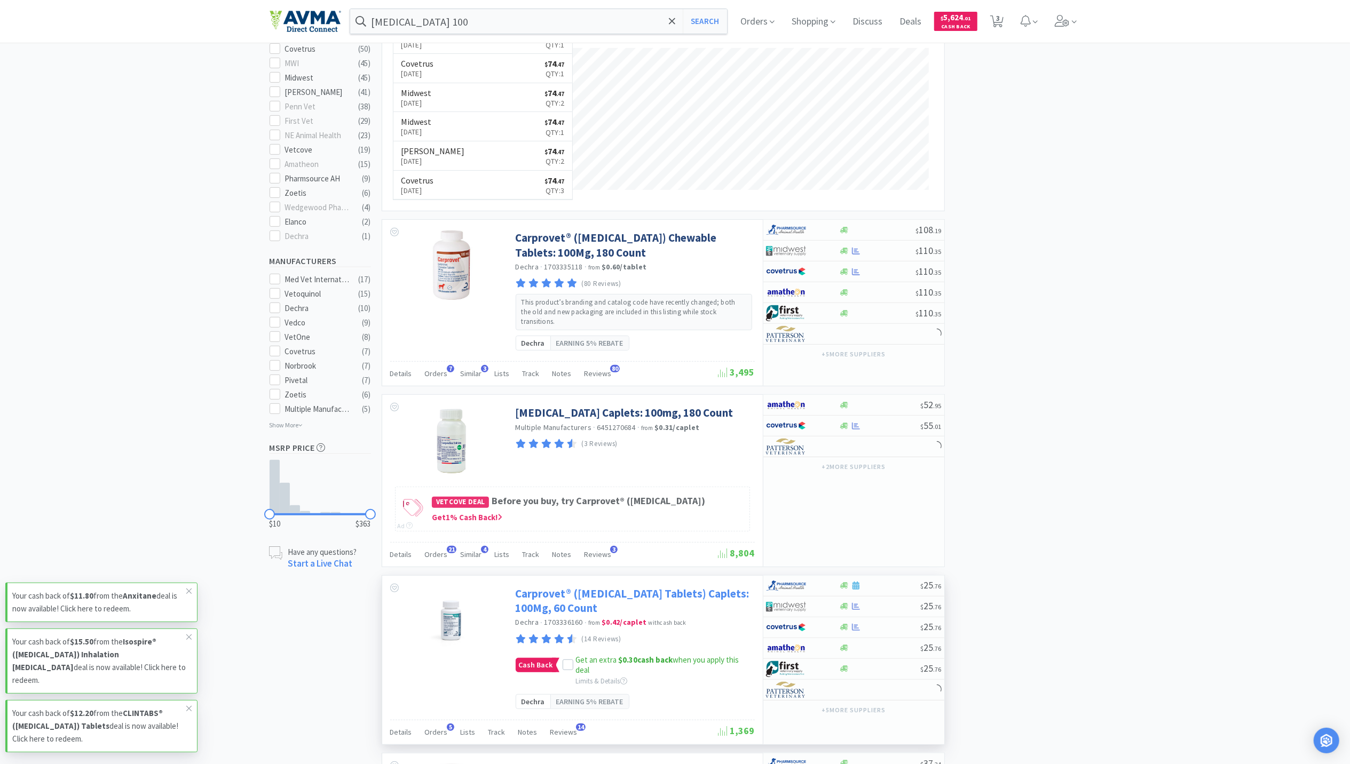
scroll to position [356, 0]
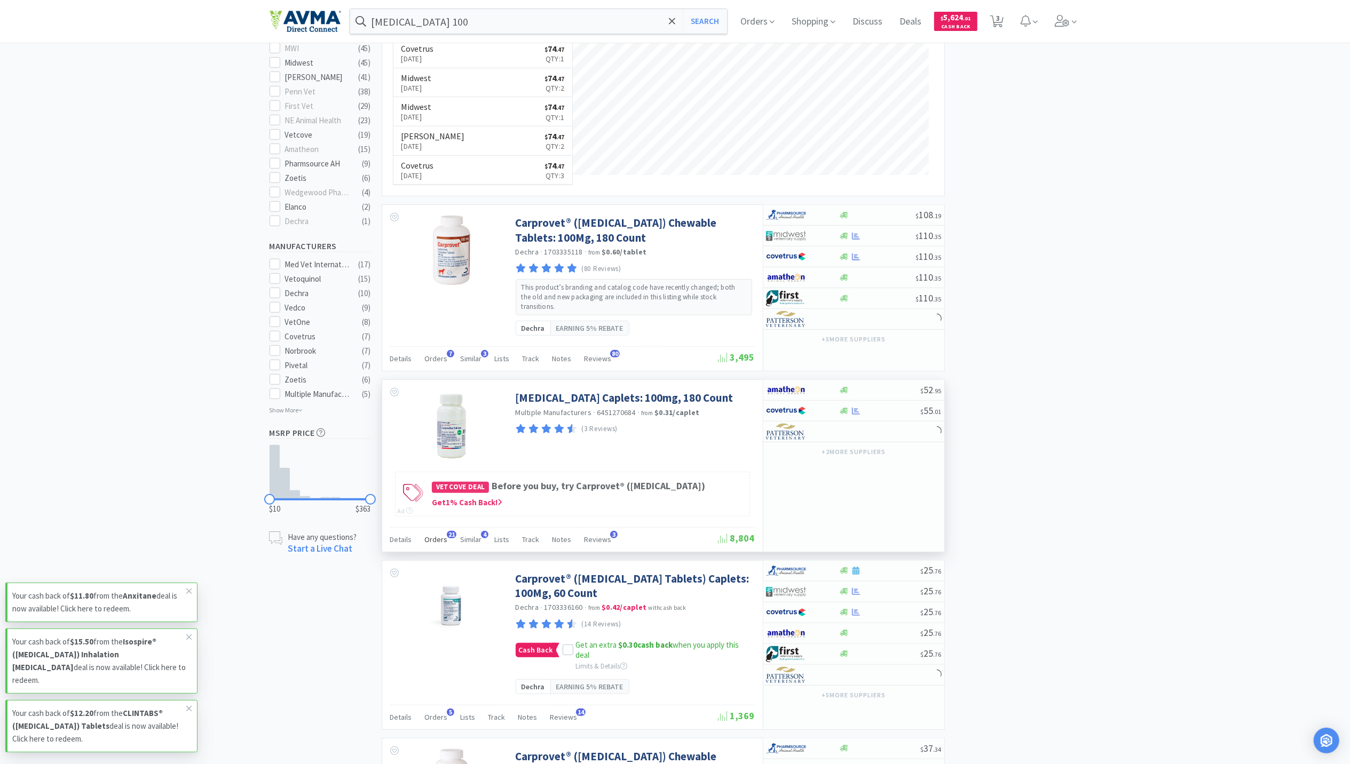
click at [435, 536] on span "Orders" at bounding box center [436, 540] width 23 height 10
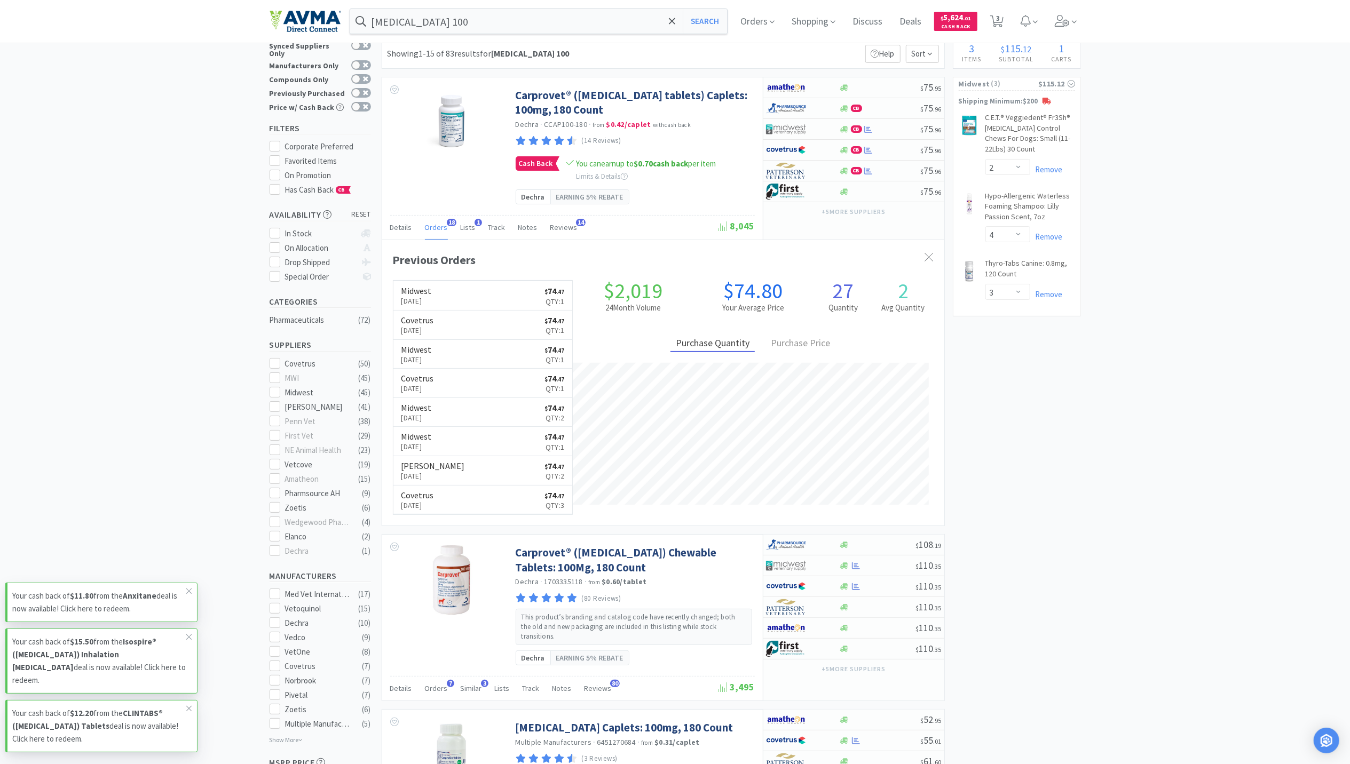
scroll to position [0, 0]
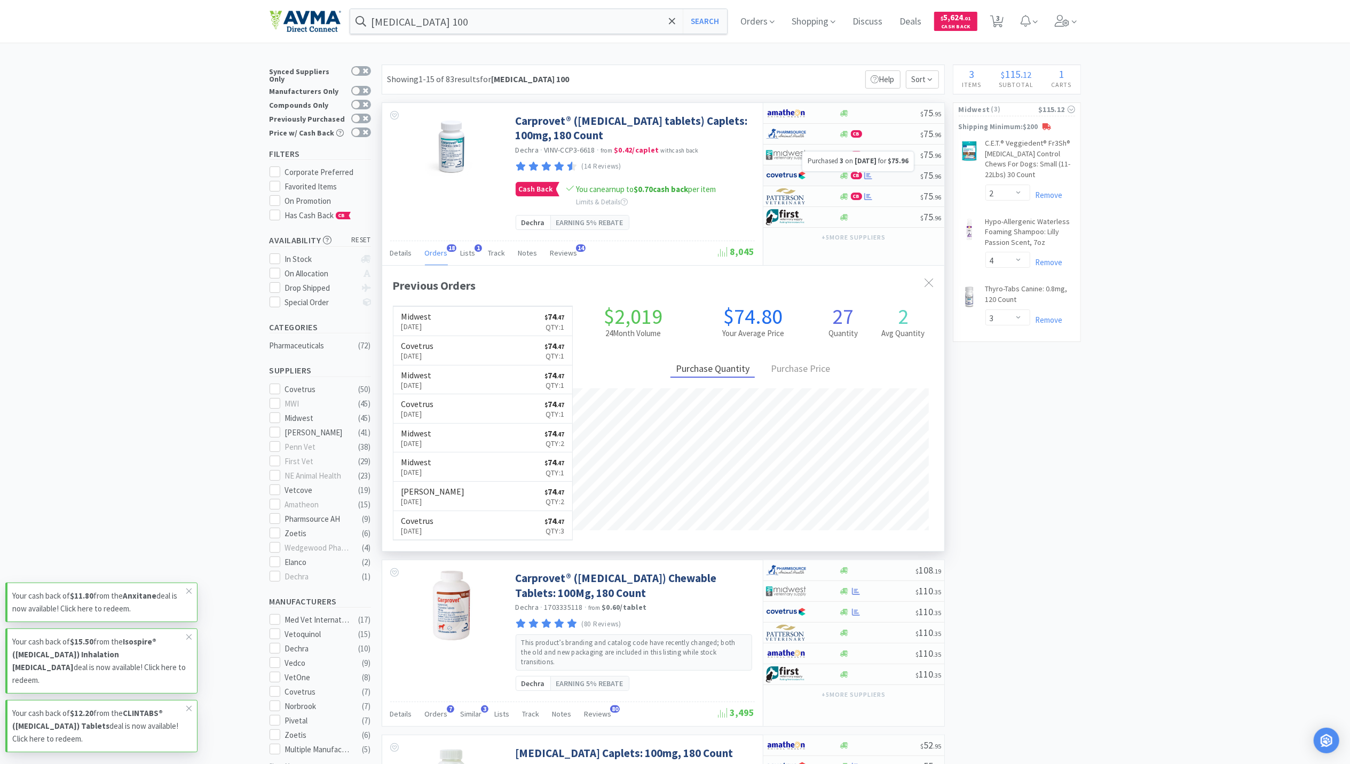
click at [869, 177] on icon at bounding box center [868, 176] width 8 height 8
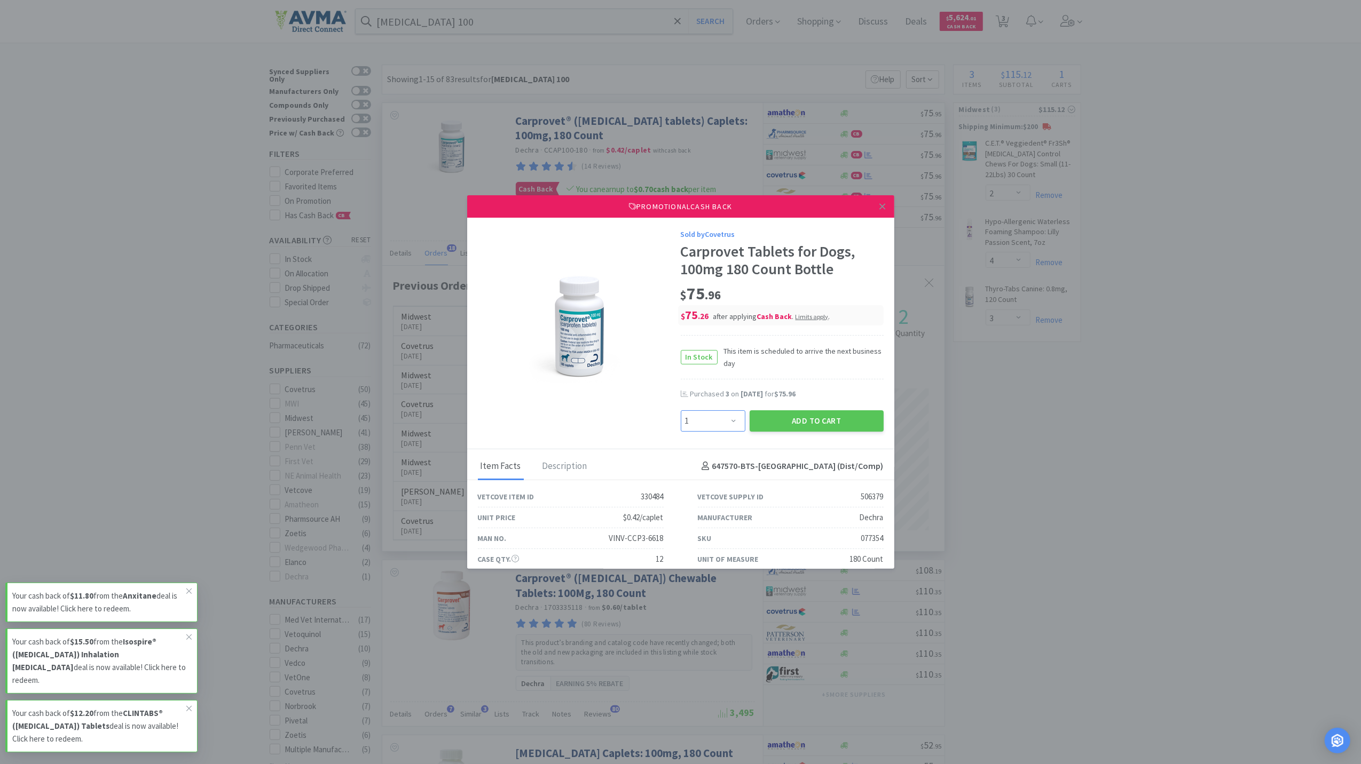
click at [732, 423] on select "Enter Quantity 1 2 3 4 5 6 7 8 9 10 11 12 13 14 15 16 17 18 19 20 Enter Quantity" at bounding box center [713, 421] width 65 height 21
select select "2"
click at [681, 411] on select "Enter Quantity 1 2 3 4 5 6 7 8 9 10 11 12 13 14 15 16 17 18 19 20 Enter Quantity" at bounding box center [713, 421] width 65 height 21
click at [819, 430] on button "Add to Cart" at bounding box center [817, 421] width 134 height 21
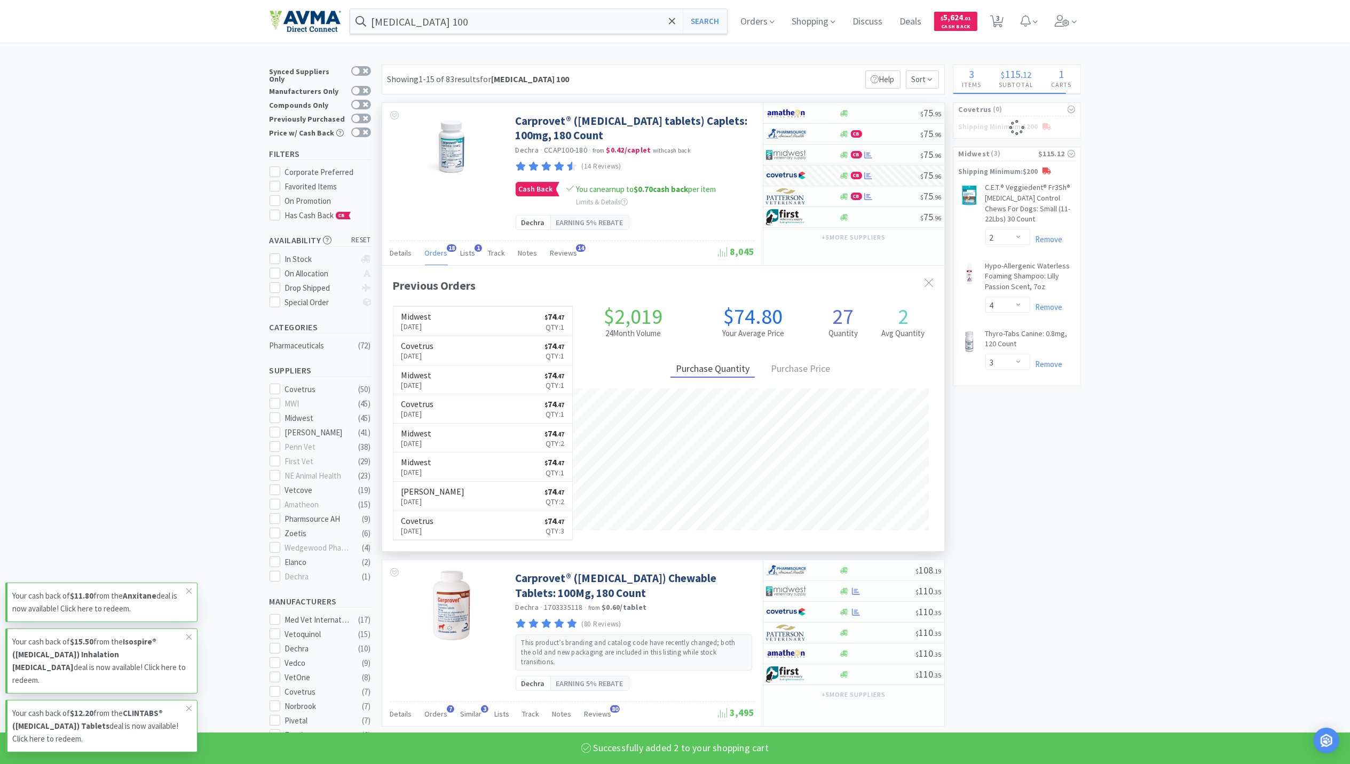
select select "2"
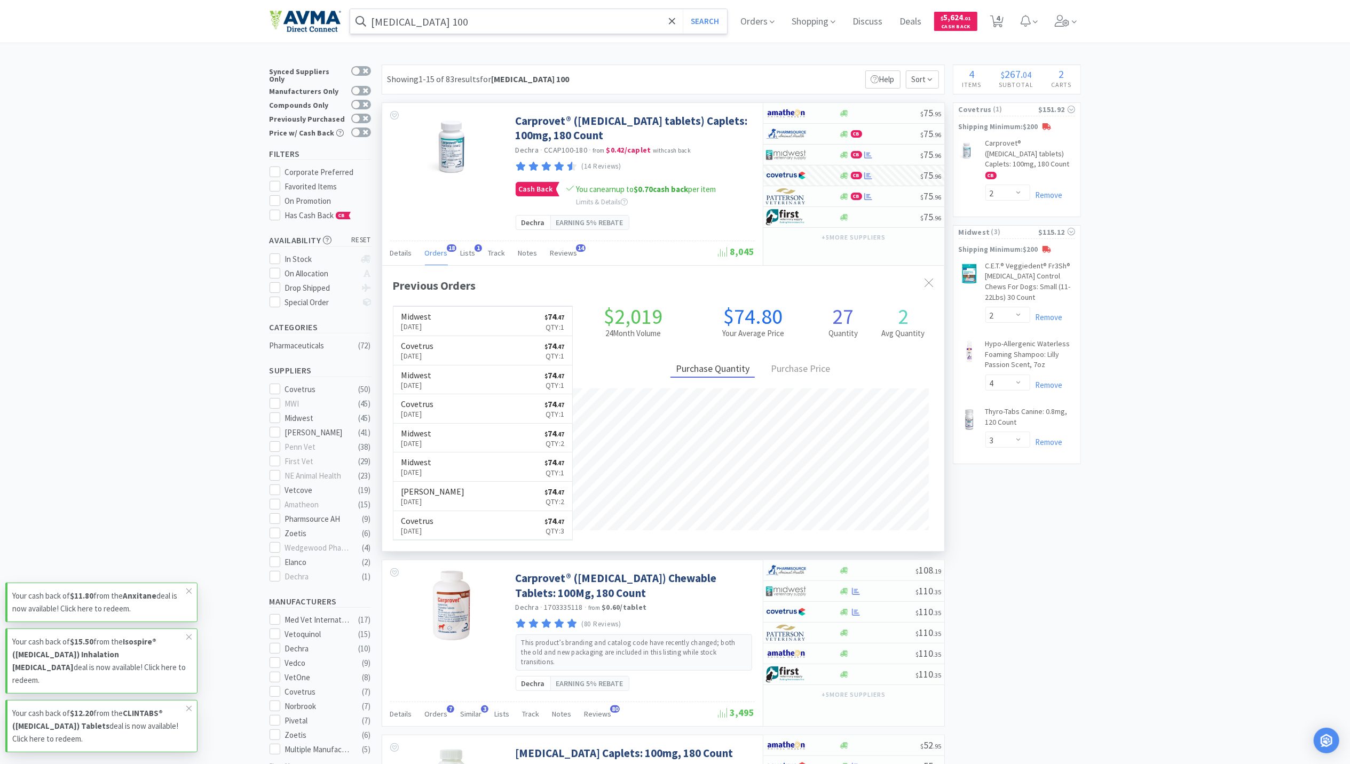
click at [460, 23] on input "[MEDICAL_DATA] 100" at bounding box center [538, 21] width 377 height 25
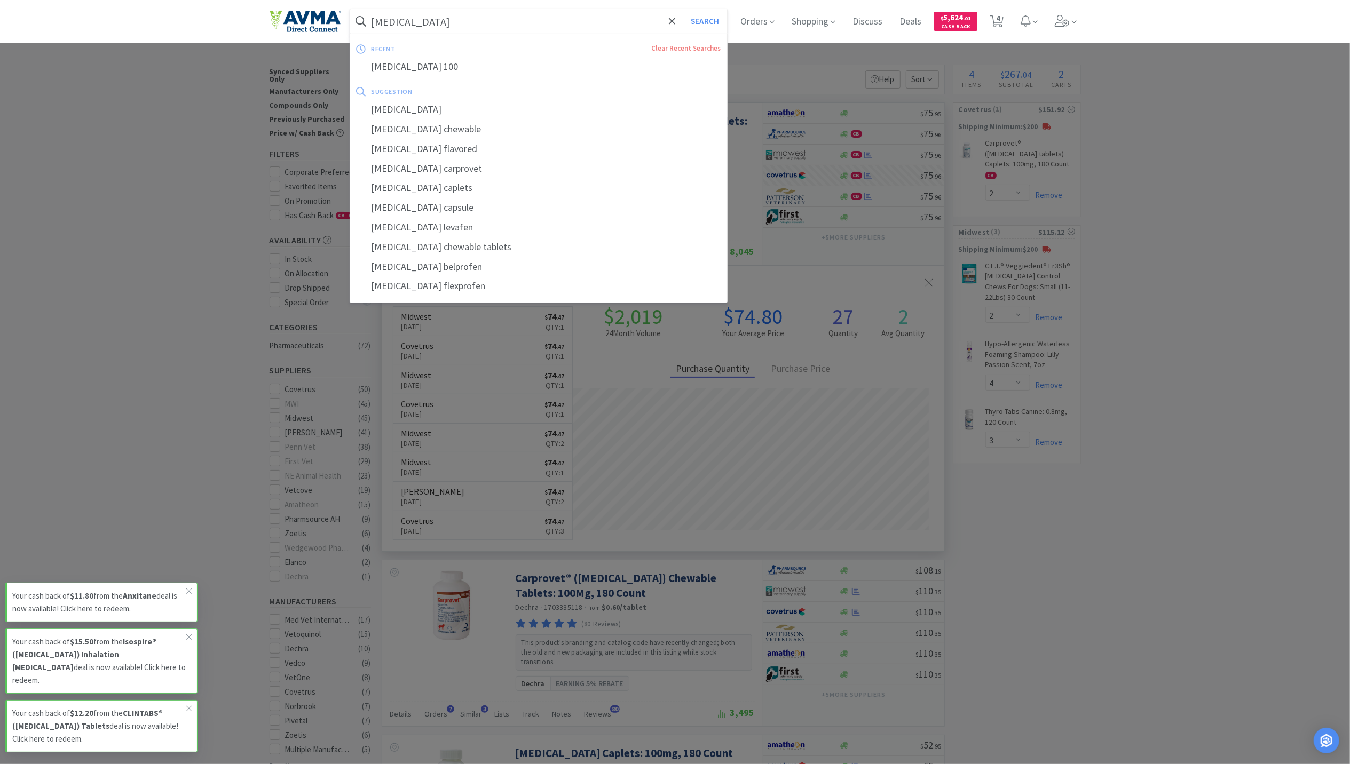
type input "[MEDICAL_DATA]"
click at [683, 9] on button "Search" at bounding box center [705, 21] width 44 height 25
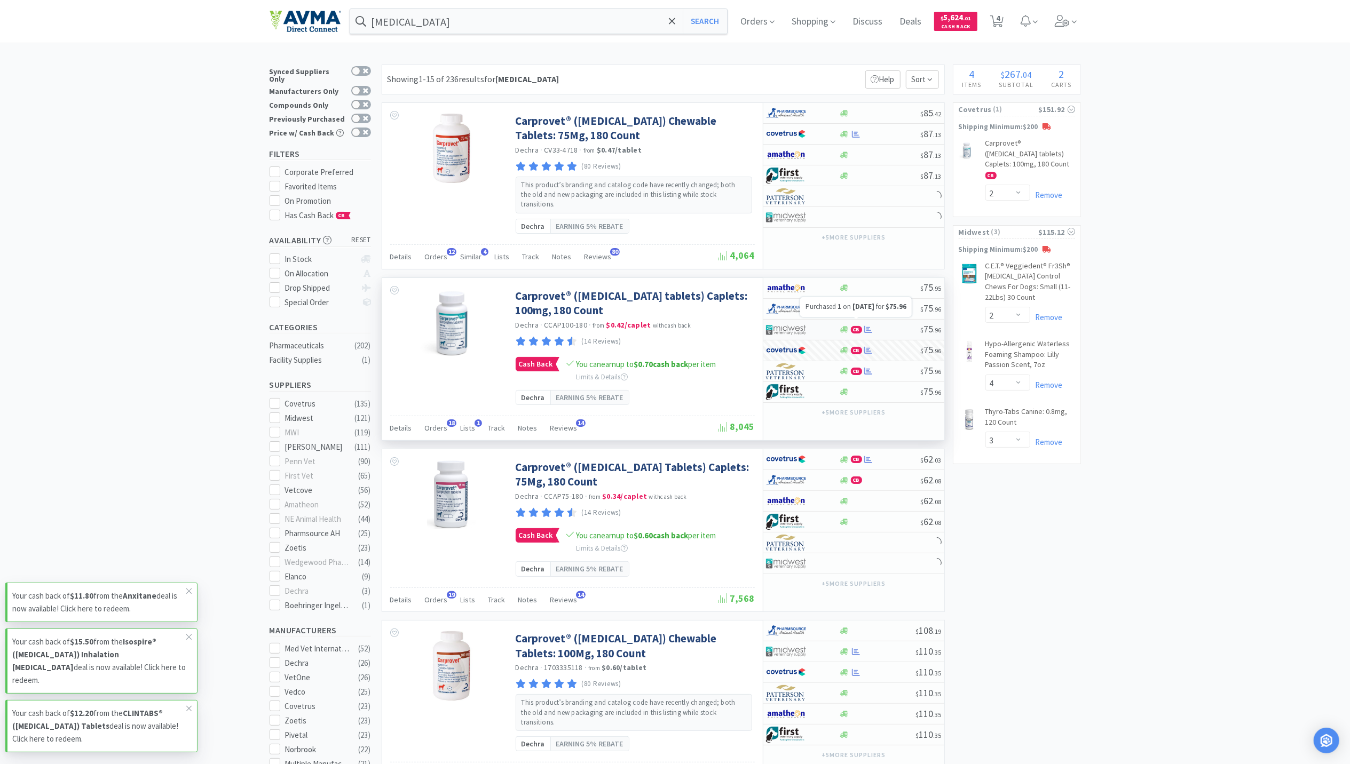
click at [870, 326] on icon at bounding box center [868, 330] width 8 height 8
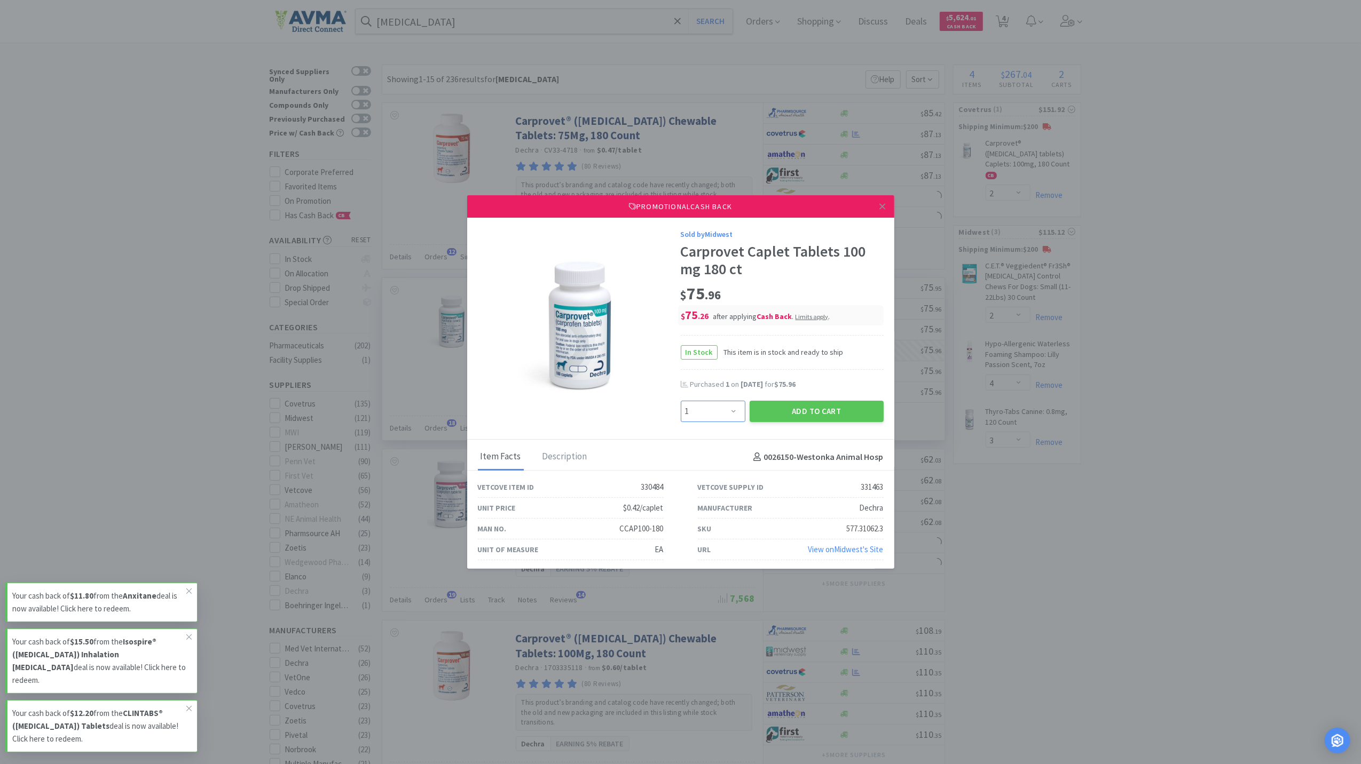
click at [730, 417] on select "Enter Quantity 1 2 3 4 5 6 7 8 9 10 11 12 13 14 15 16 17 18 19 20 Enter Quantity" at bounding box center [713, 411] width 65 height 21
select select "2"
click at [681, 401] on select "Enter Quantity 1 2 3 4 5 6 7 8 9 10 11 12 13 14 15 16 17 18 19 20 Enter Quantity" at bounding box center [713, 411] width 65 height 21
click at [794, 408] on button "Add to Cart" at bounding box center [817, 411] width 134 height 21
select select "2"
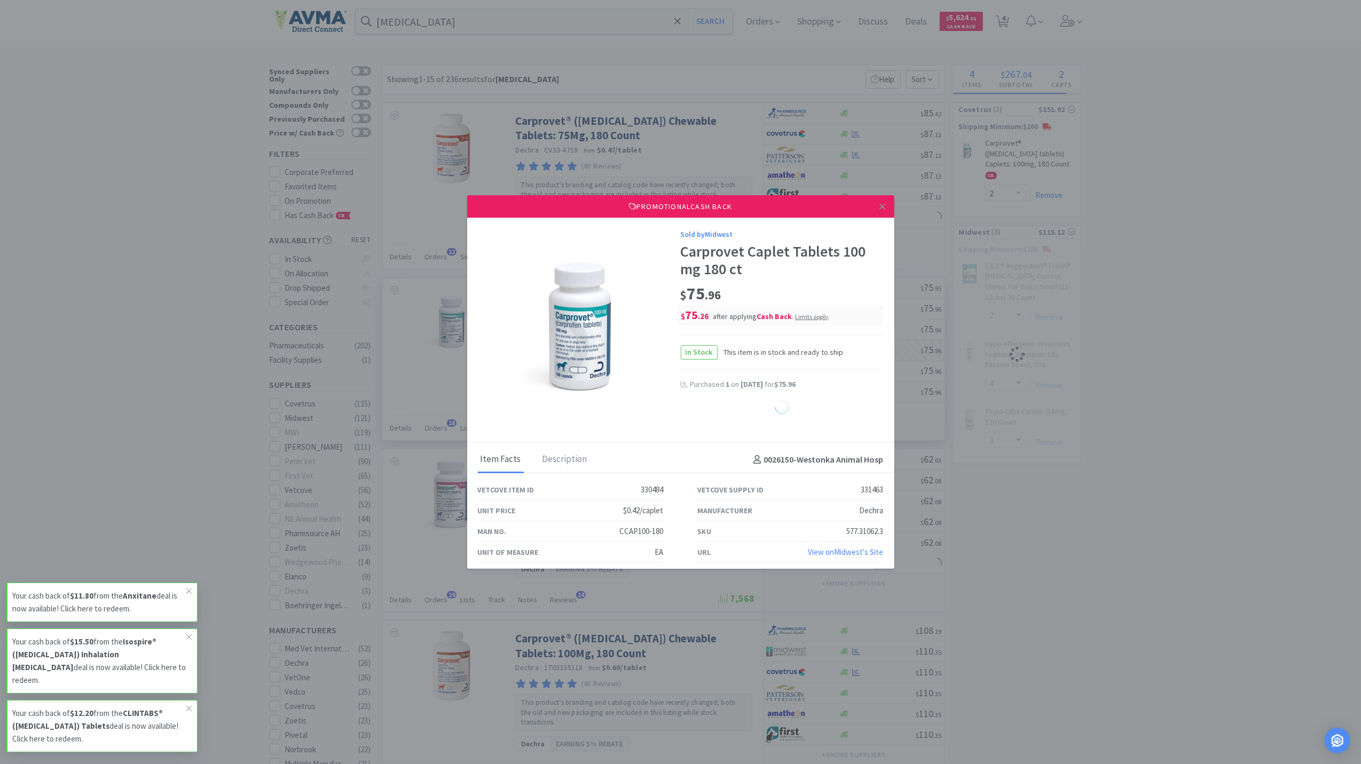
select select "4"
select select "3"
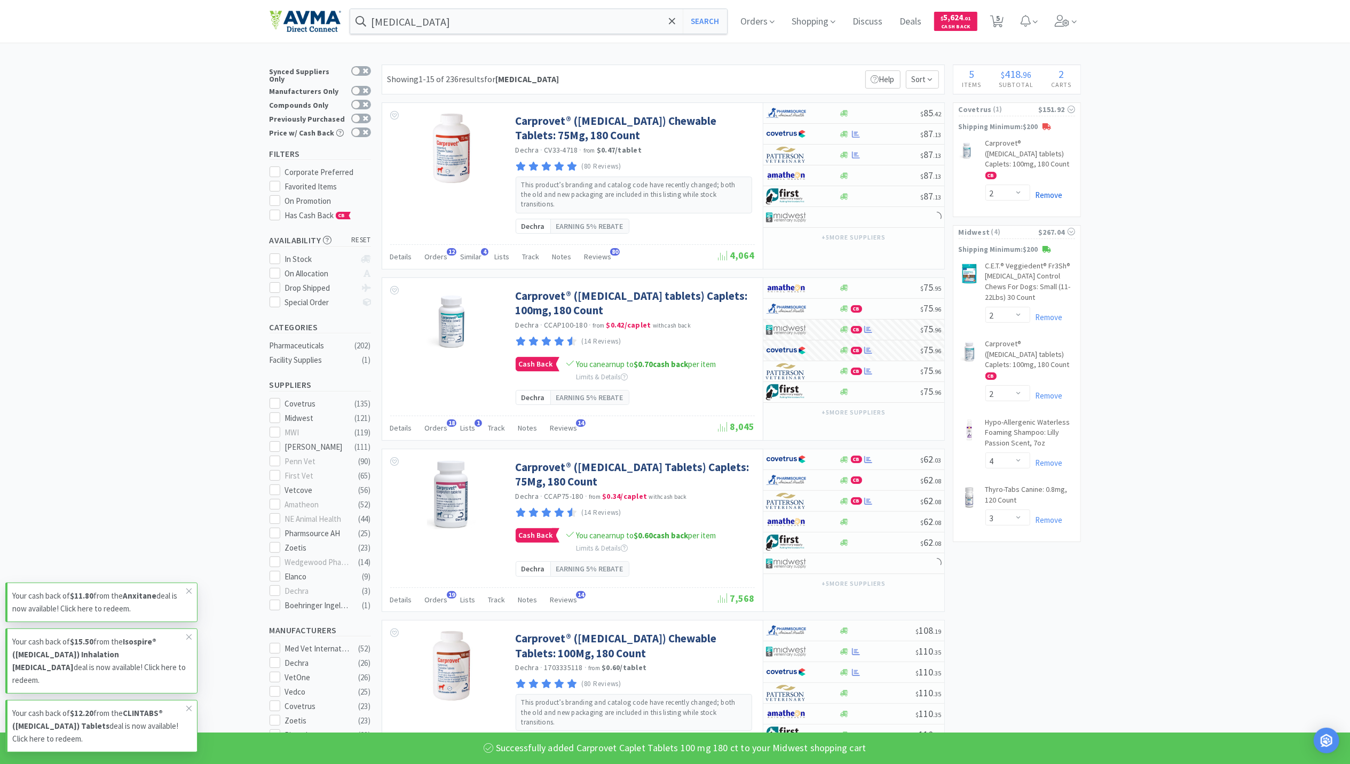
click at [1043, 190] on link "Remove" at bounding box center [1046, 195] width 33 height 10
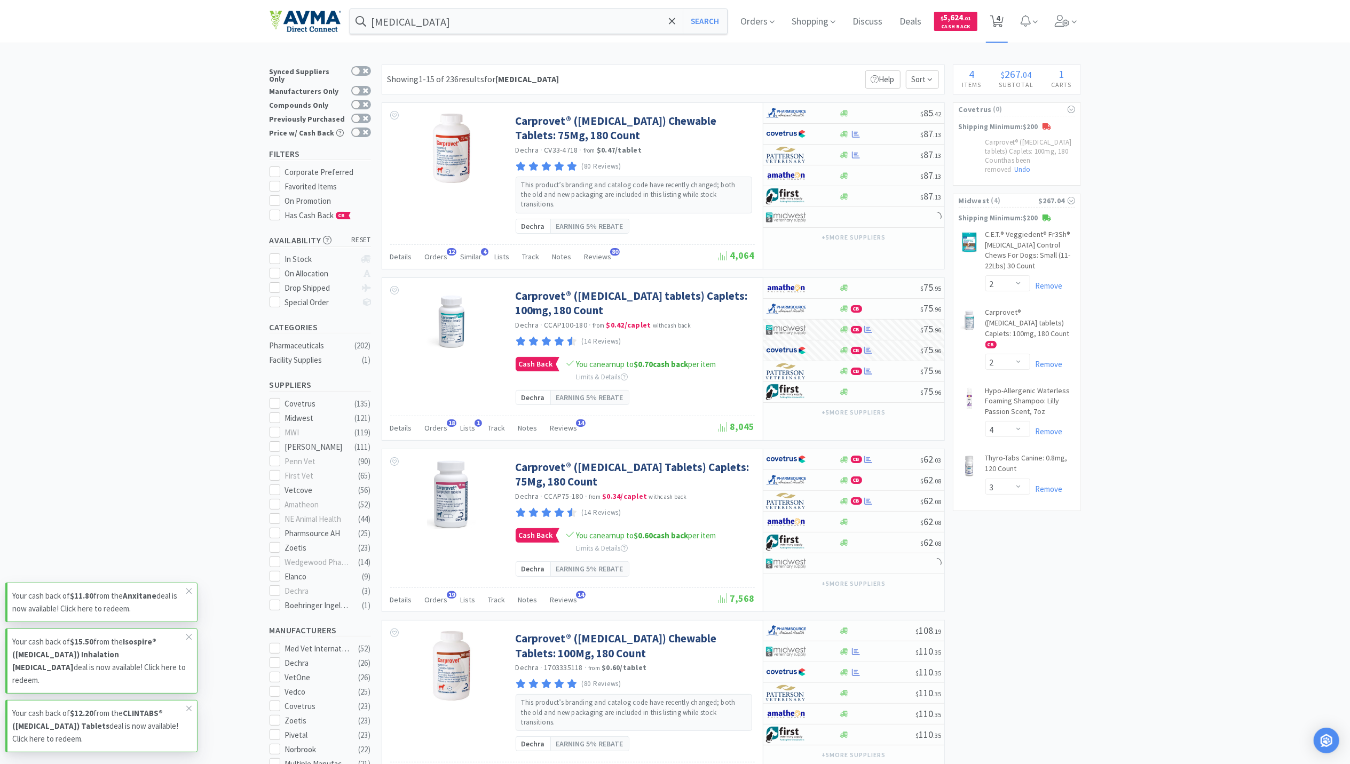
click at [1000, 21] on span "4" at bounding box center [998, 18] width 4 height 43
select select "2"
select select "4"
select select "3"
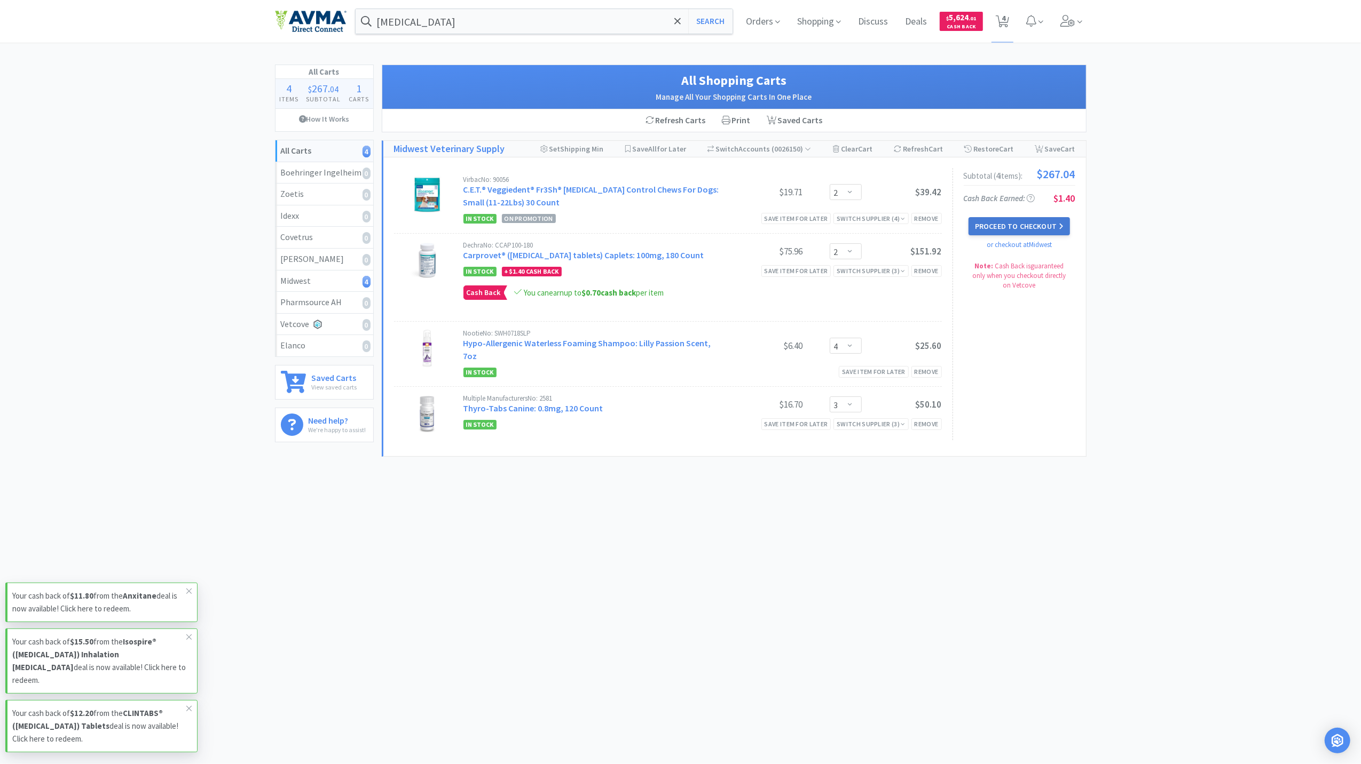
click at [1030, 232] on button "Proceed to Checkout" at bounding box center [1018, 226] width 101 height 18
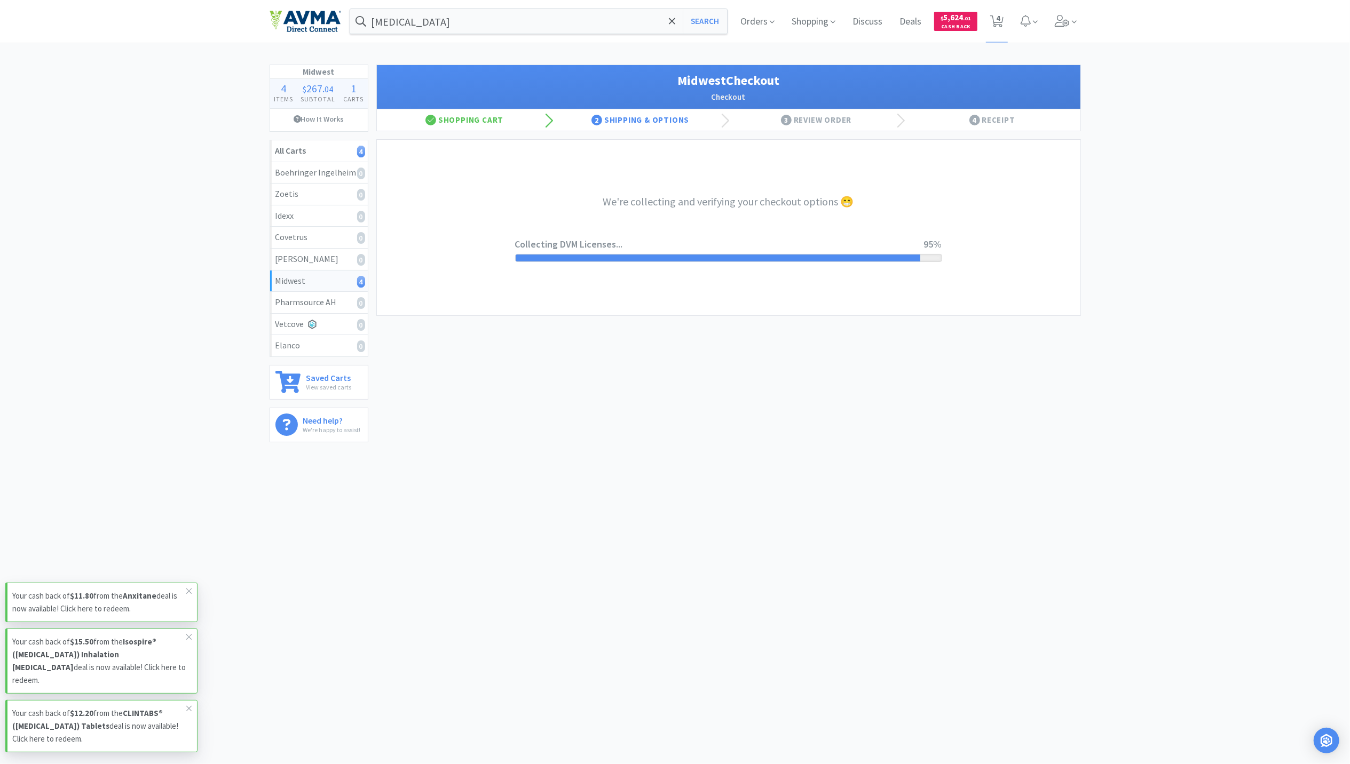
select select "3"
select select "0"
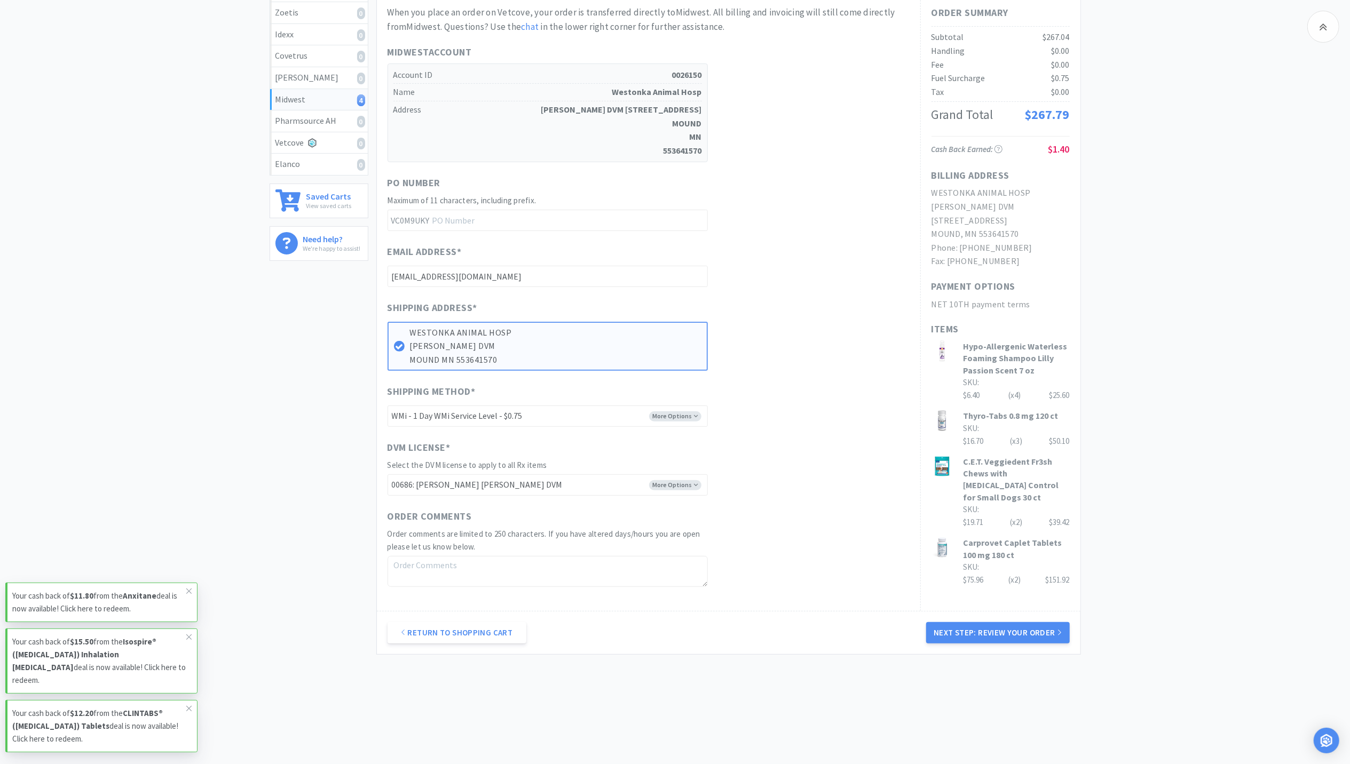
scroll to position [183, 0]
click at [997, 635] on button "Next Step: Review Your Order" at bounding box center [997, 632] width 143 height 21
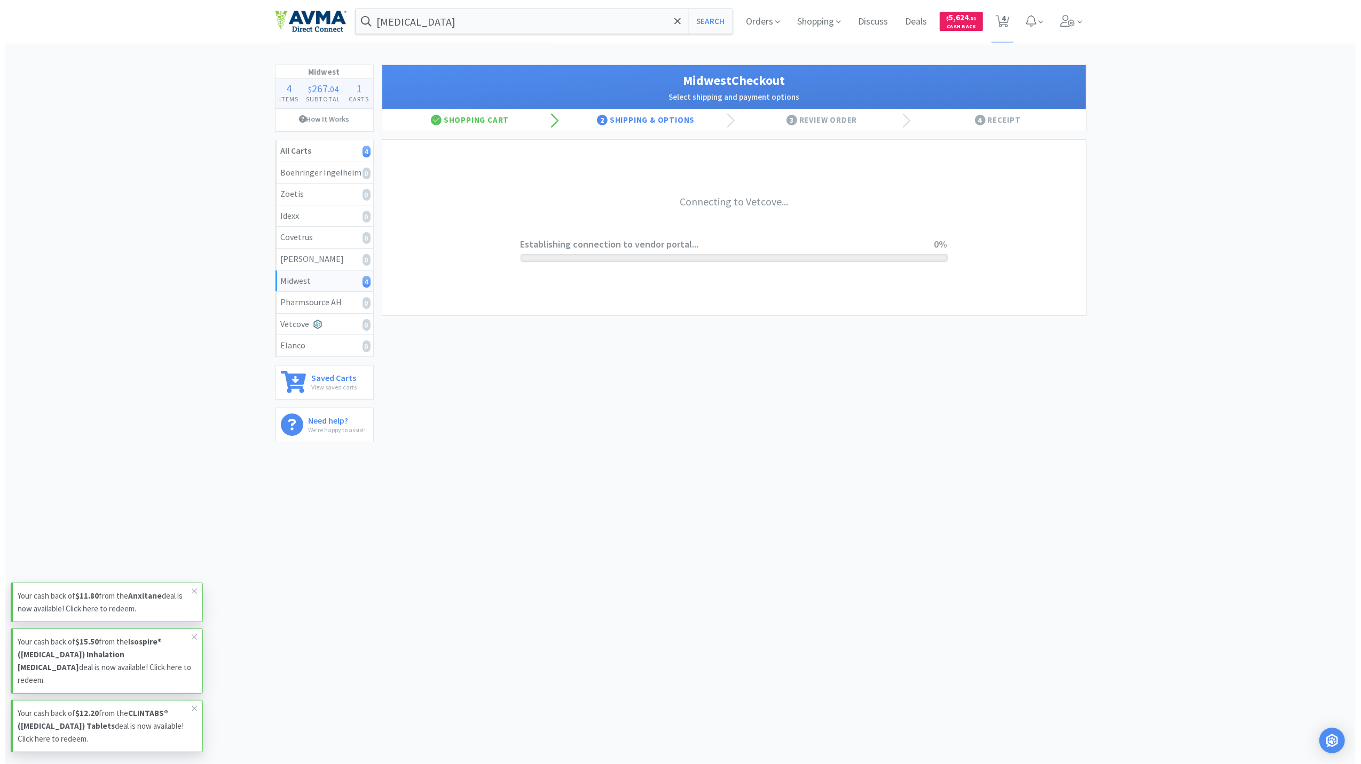
scroll to position [0, 0]
